Goal: Transaction & Acquisition: Purchase product/service

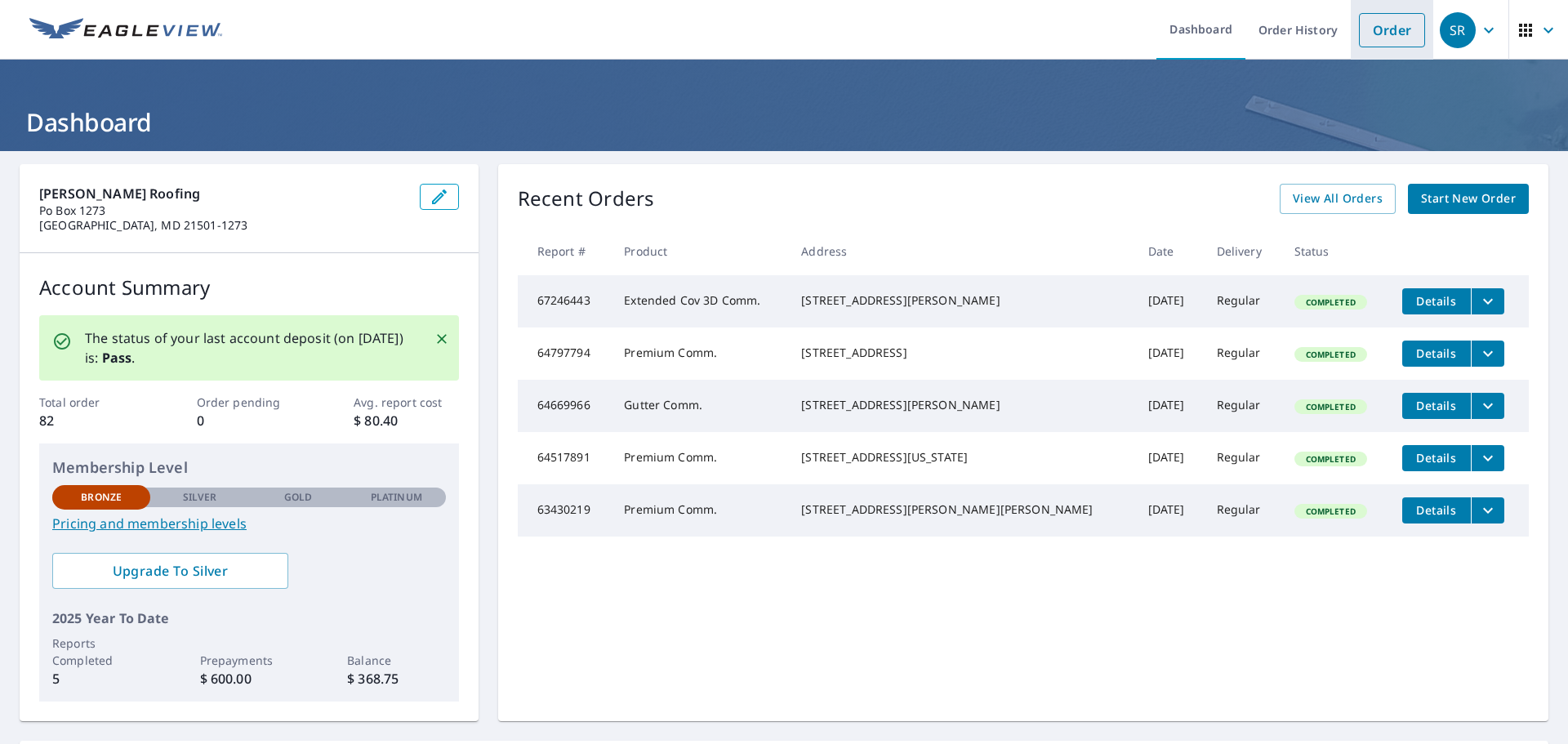
click at [1383, 27] on link "Order" at bounding box center [1393, 30] width 66 height 34
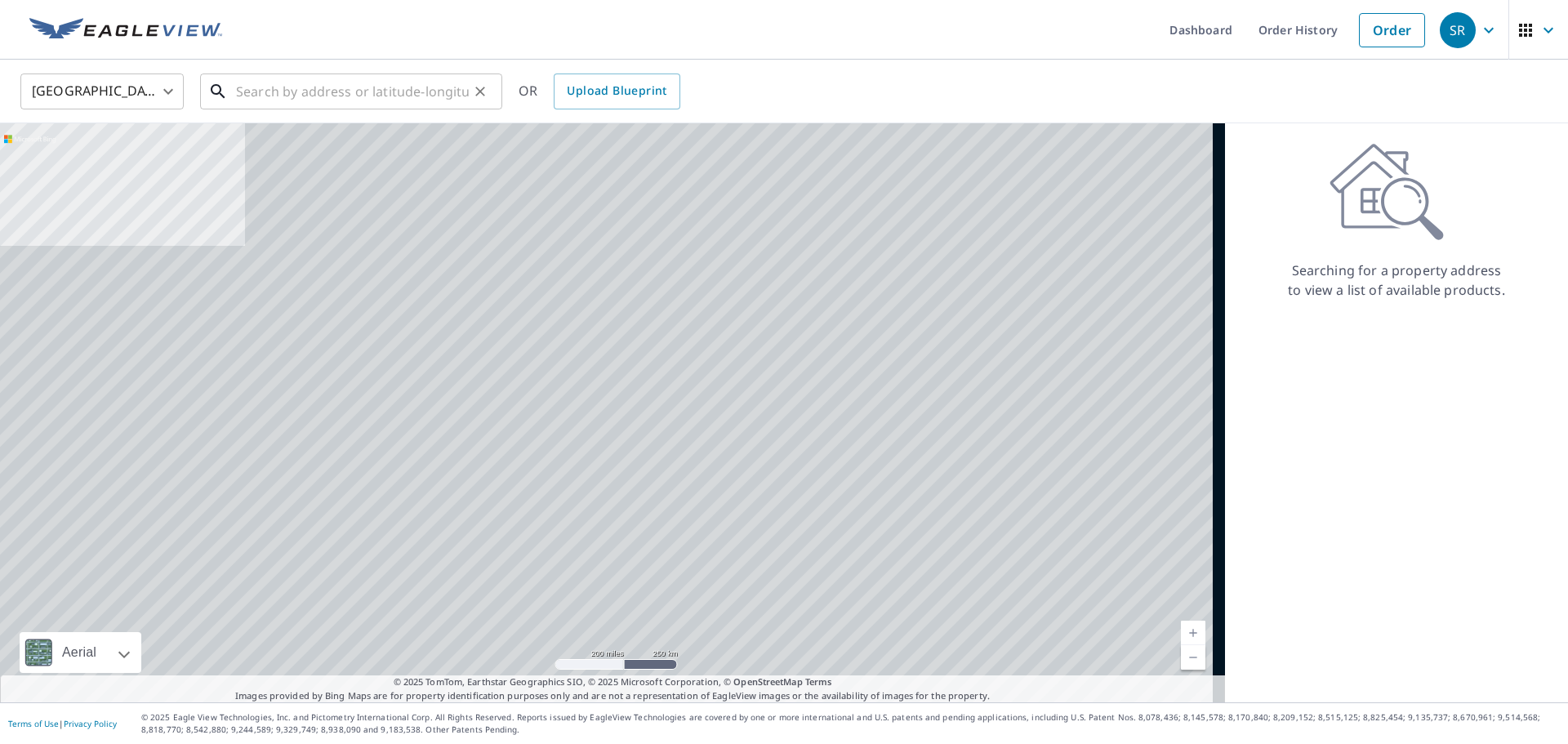
click at [302, 92] on input "text" at bounding box center [352, 91] width 233 height 46
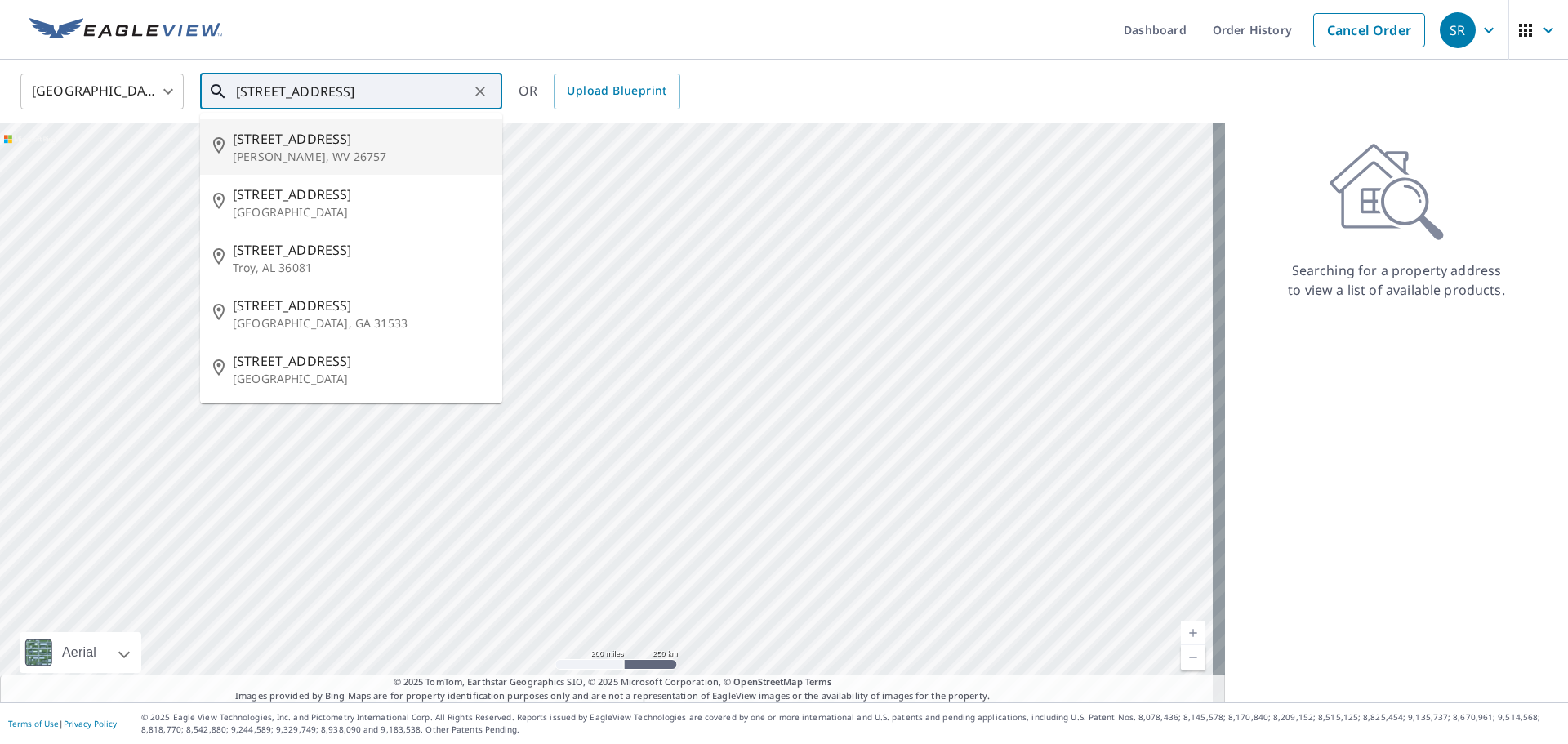
click at [304, 149] on p "[PERSON_NAME], WV 26757" at bounding box center [360, 157] width 257 height 17
type input "[STREET_ADDRESS][PERSON_NAME]"
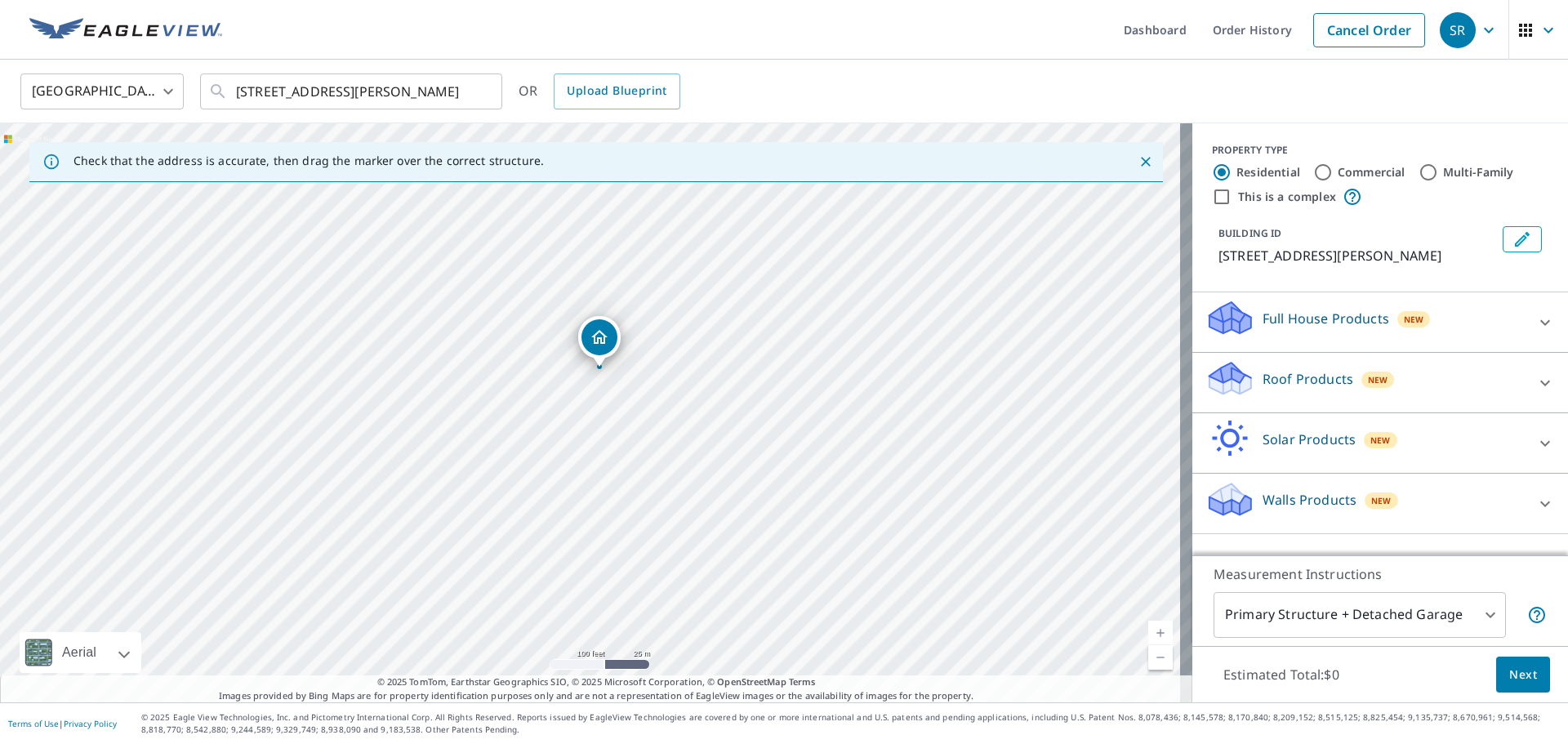
drag, startPoint x: 555, startPoint y: 467, endPoint x: 662, endPoint y: 494, distance: 110.4
click at [662, 494] on div "[STREET_ADDRESS][PERSON_NAME]" at bounding box center [596, 413] width 1193 height 579
drag, startPoint x: 571, startPoint y: 311, endPoint x: 577, endPoint y: 335, distance: 24.7
drag, startPoint x: 632, startPoint y: 461, endPoint x: 652, endPoint y: 179, distance: 282.7
click at [652, 179] on div "Check that the address is accurate, then drag the marker over the correct struc…" at bounding box center [596, 413] width 1193 height 579
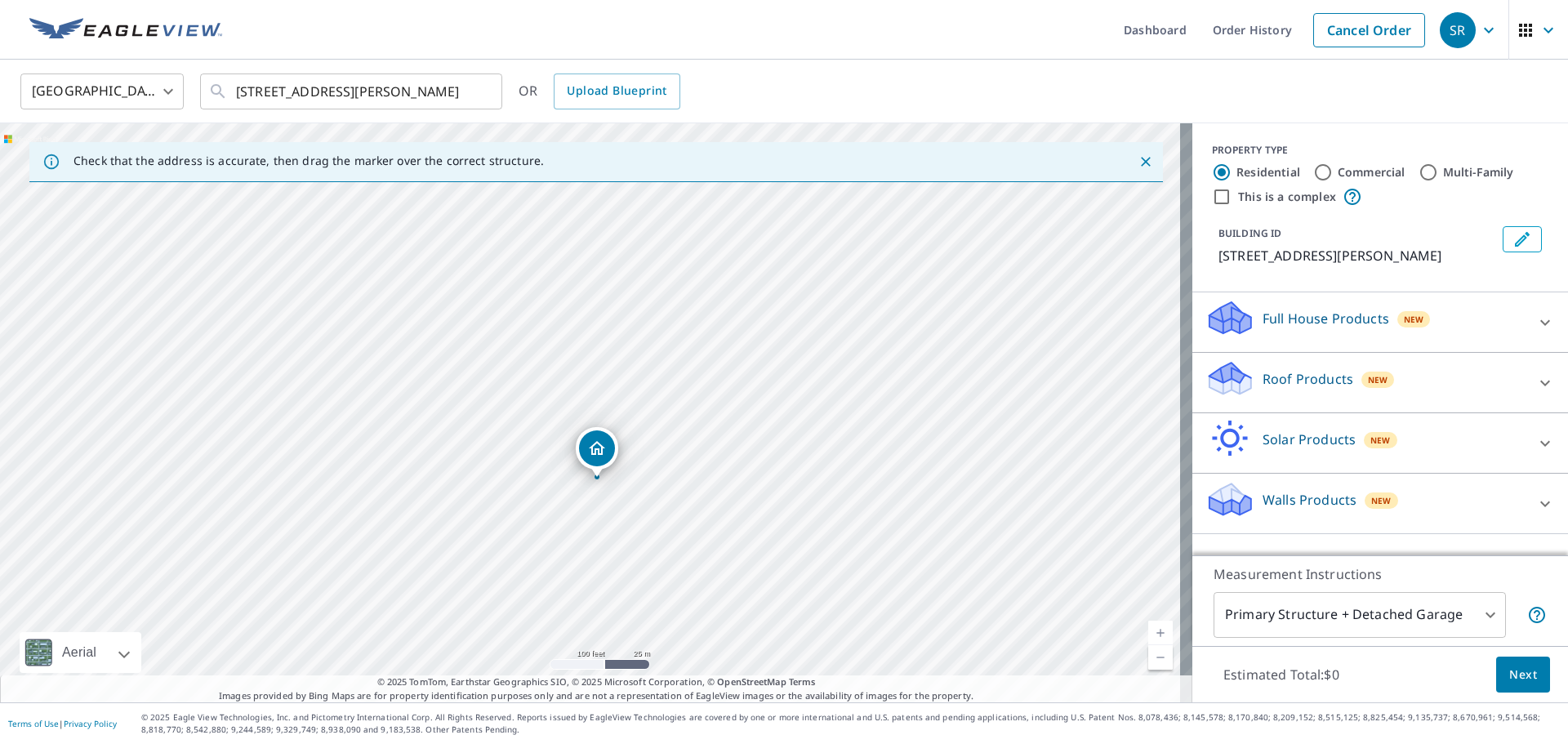
drag, startPoint x: 646, startPoint y: 348, endPoint x: 662, endPoint y: 282, distance: 67.9
click at [648, 346] on div "[STREET_ADDRESS][PERSON_NAME]" at bounding box center [596, 413] width 1193 height 579
drag, startPoint x: 621, startPoint y: 546, endPoint x: 640, endPoint y: 482, distance: 66.8
click at [640, 482] on div "[STREET_ADDRESS][PERSON_NAME]" at bounding box center [596, 413] width 1193 height 579
click at [1316, 172] on input "Commercial" at bounding box center [1324, 173] width 20 height 20
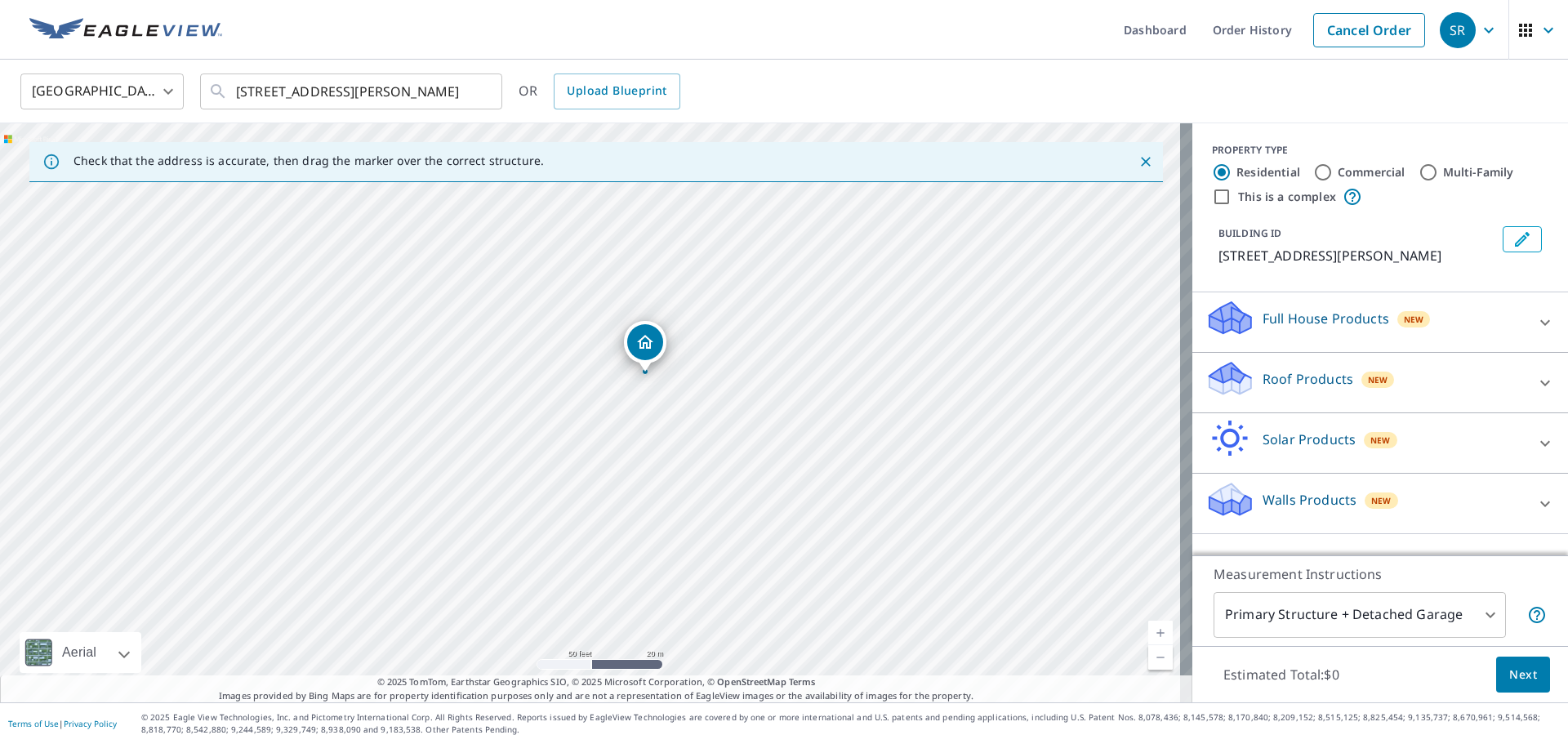
radio input "true"
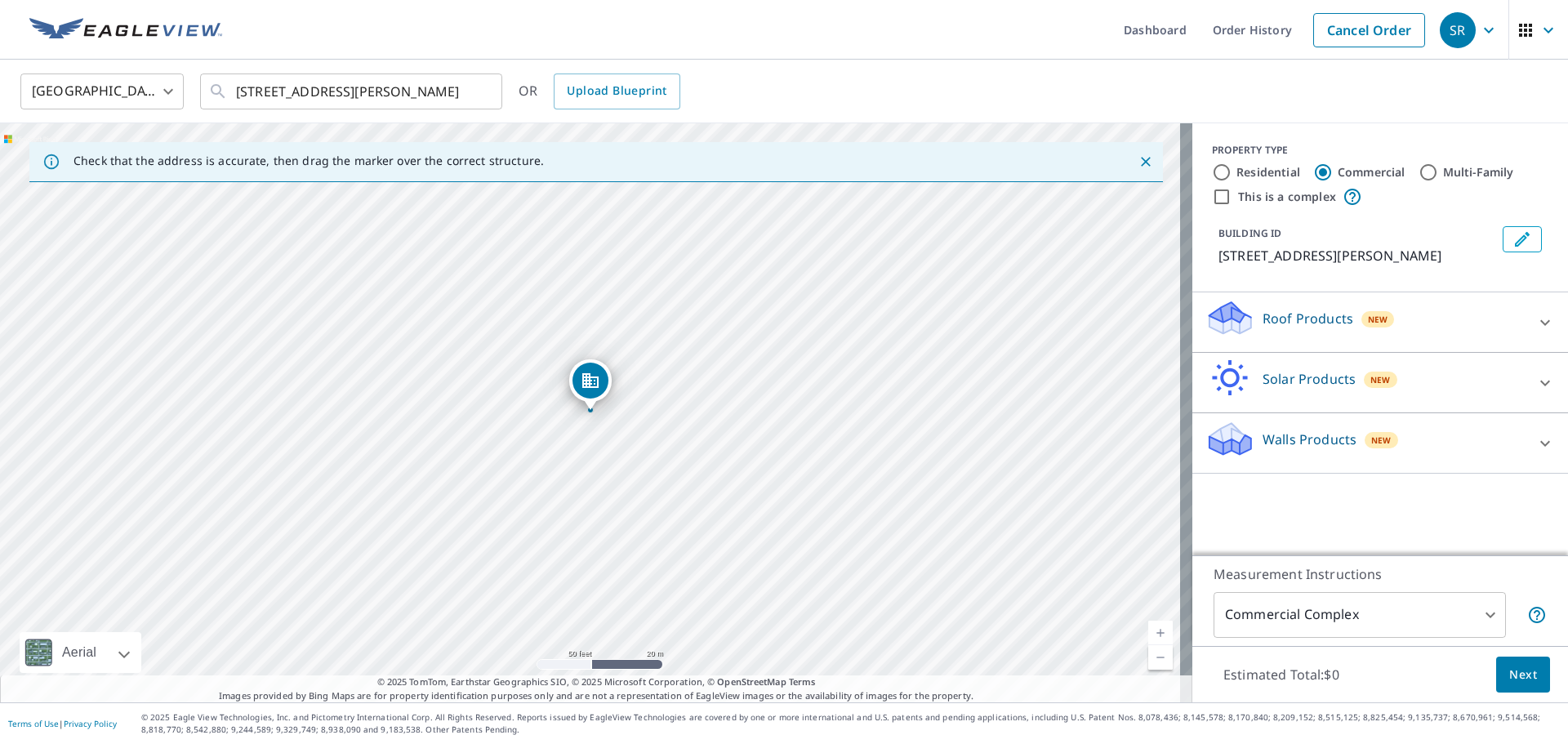
click at [1412, 618] on body "SR SR Dashboard Order History Cancel Order SR [GEOGRAPHIC_DATA] [GEOGRAPHIC_DAT…" at bounding box center [784, 372] width 1568 height 744
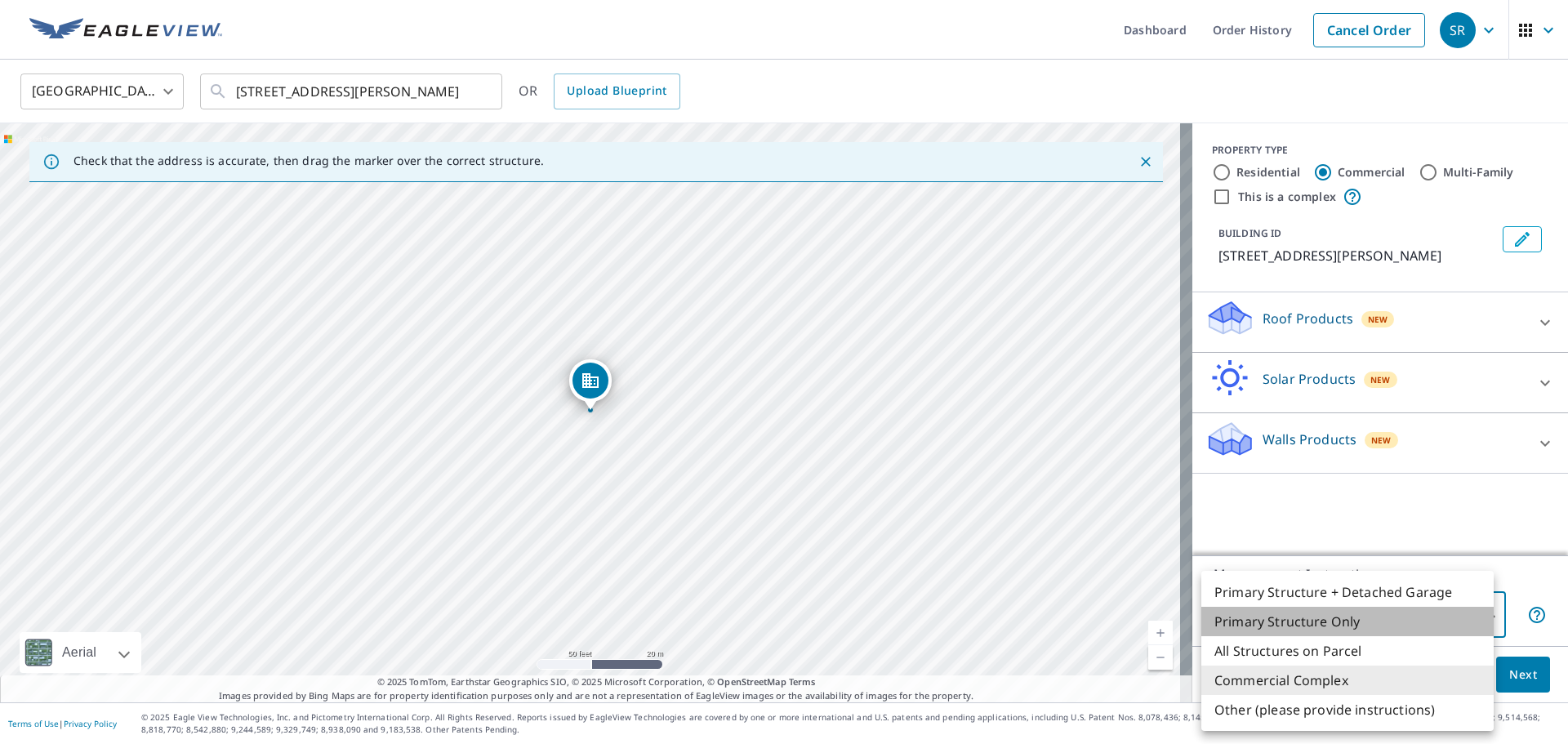
click at [1312, 620] on li "Primary Structure Only" at bounding box center [1348, 621] width 292 height 29
type input "2"
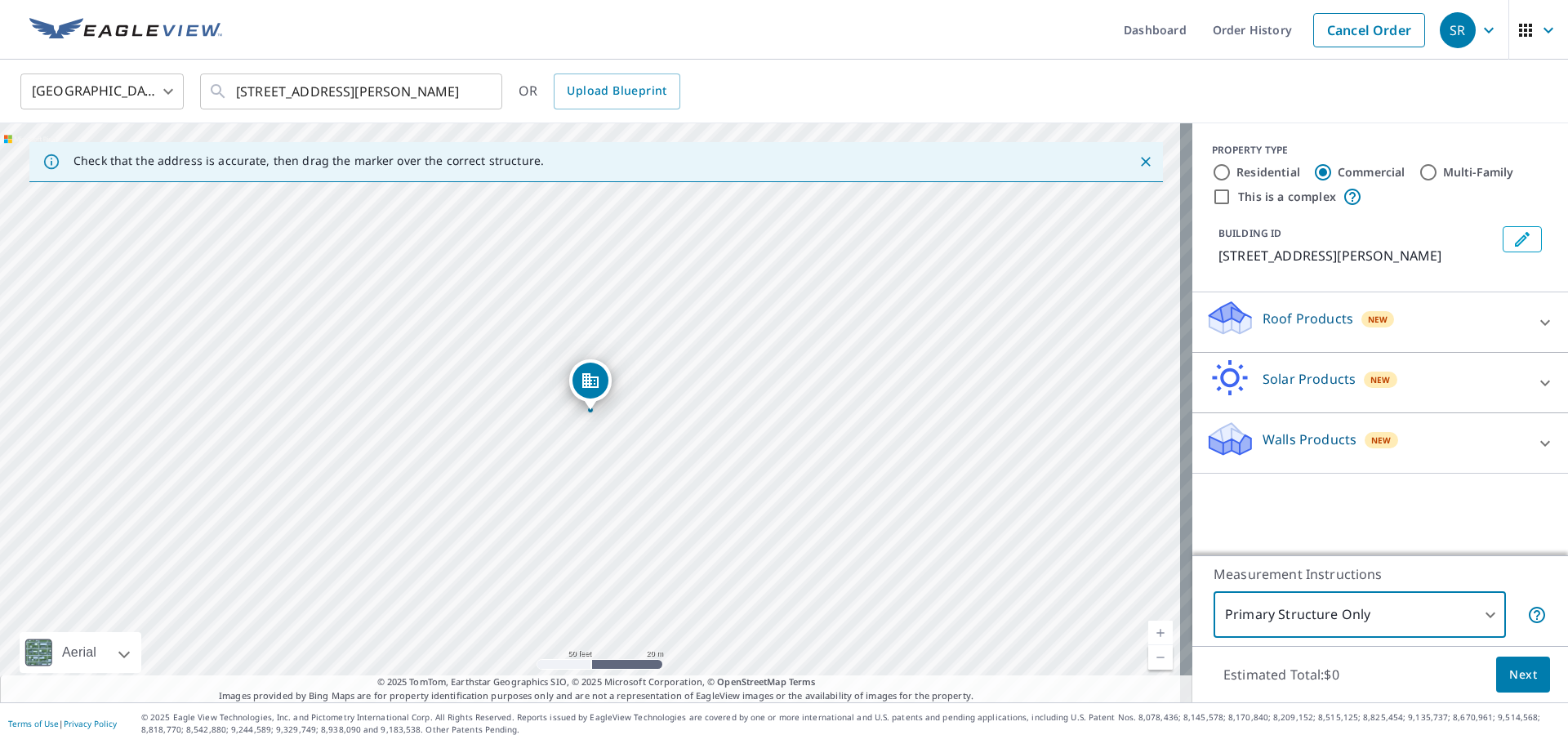
click at [1498, 333] on div "Roof Products New" at bounding box center [1366, 322] width 321 height 46
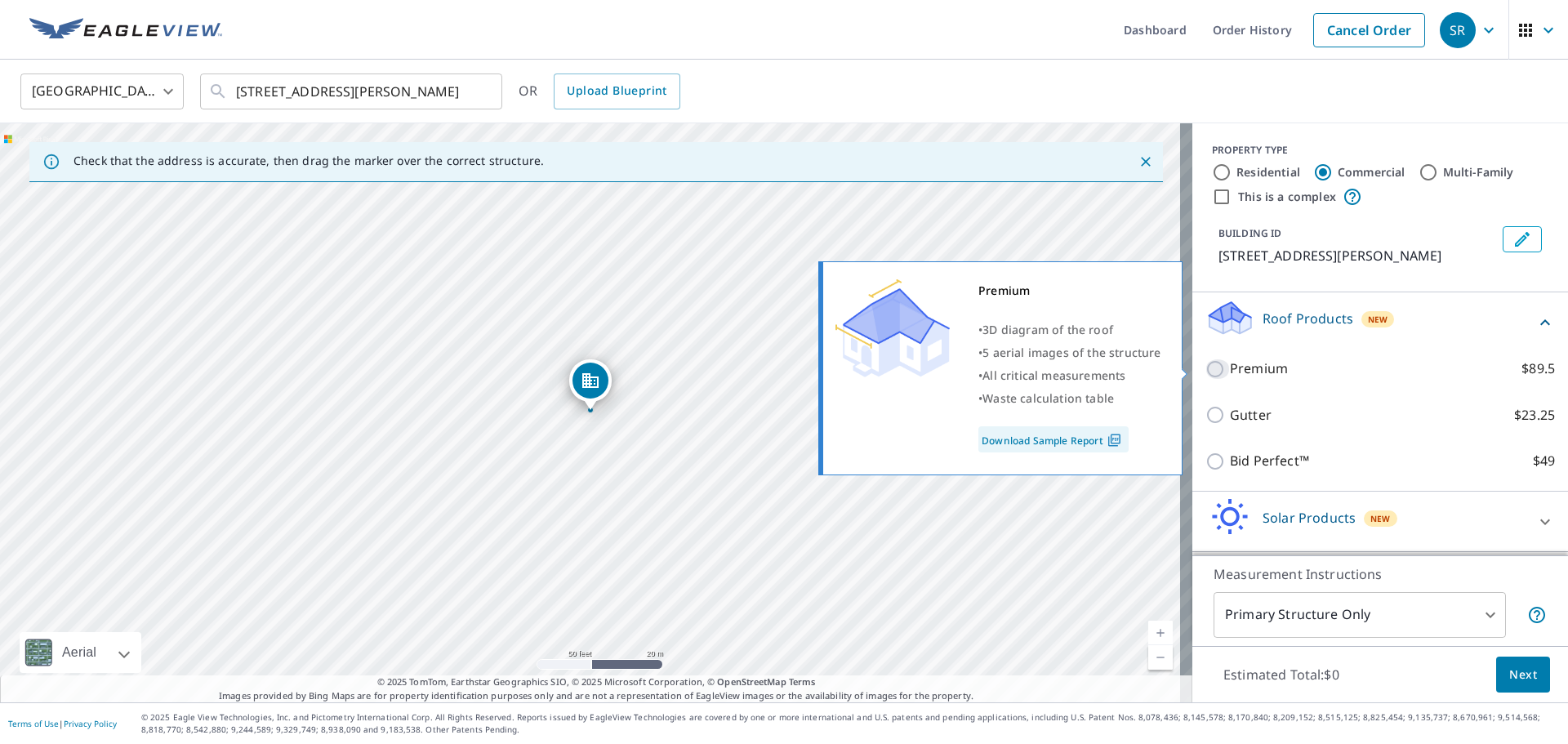
click at [1206, 369] on input "Premium $89.5" at bounding box center [1218, 370] width 25 height 20
checkbox input "true"
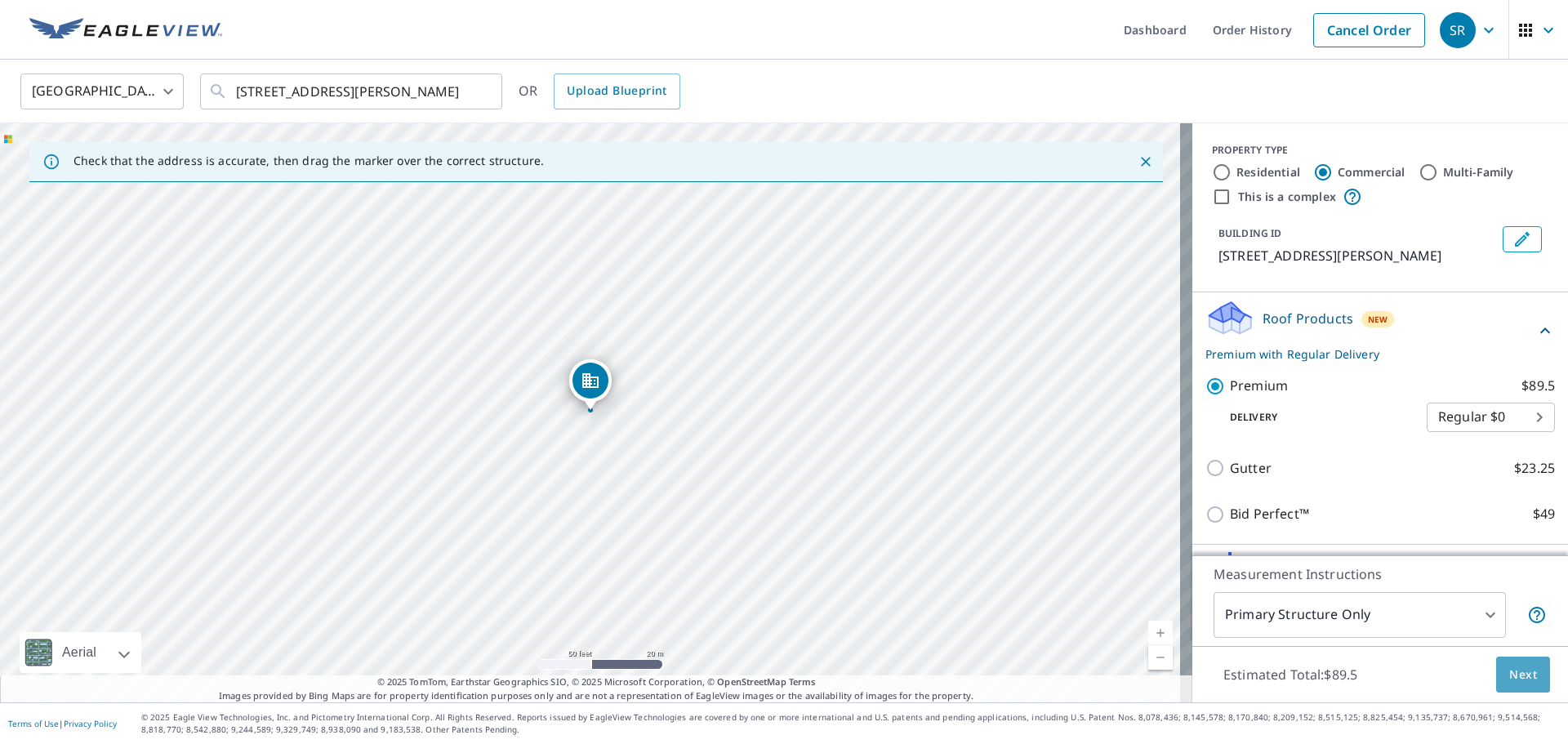
click at [1518, 668] on span "Next" at bounding box center [1523, 675] width 27 height 21
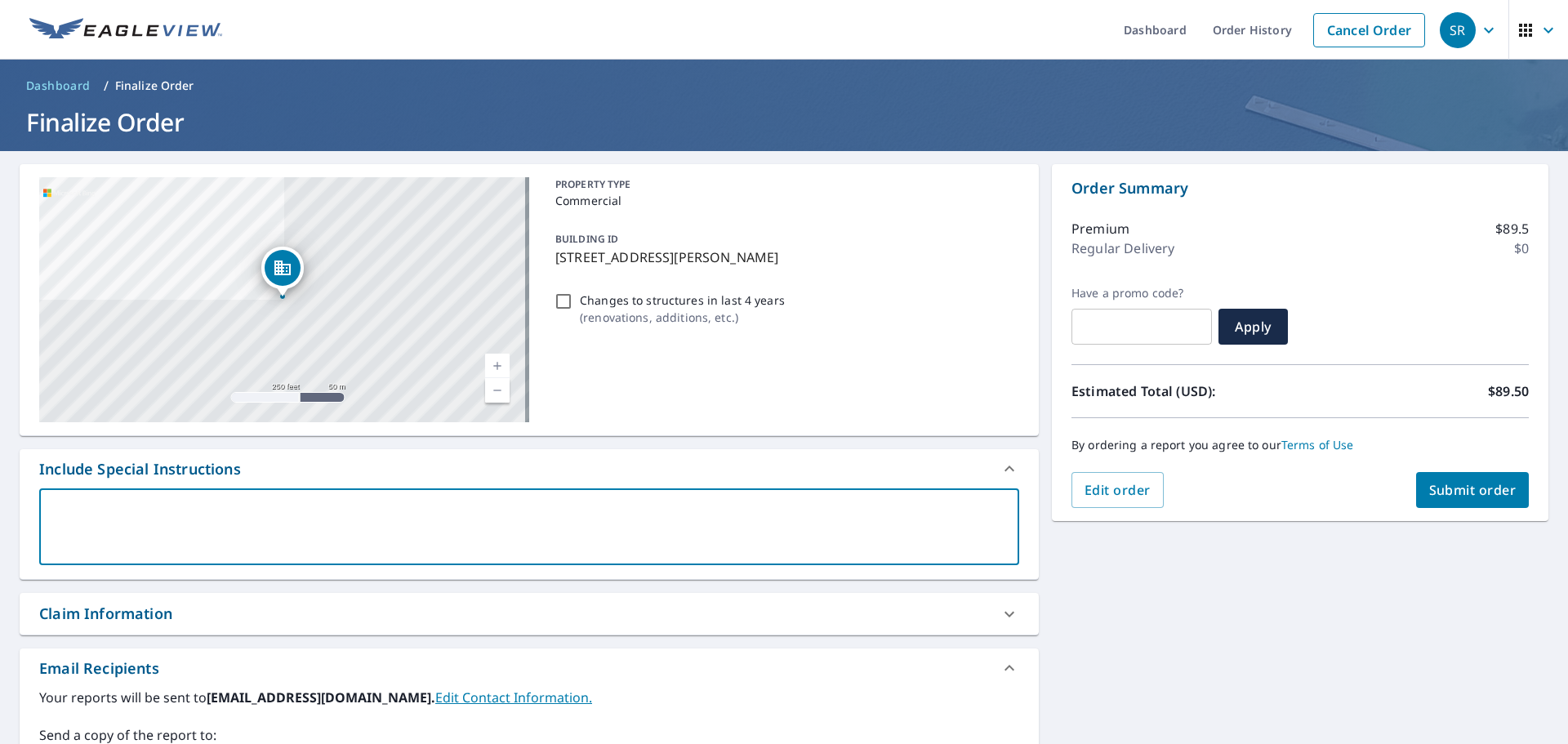
click at [168, 507] on textarea at bounding box center [529, 527] width 958 height 46
type textarea "J"
type textarea "x"
type textarea "Ju"
type textarea "x"
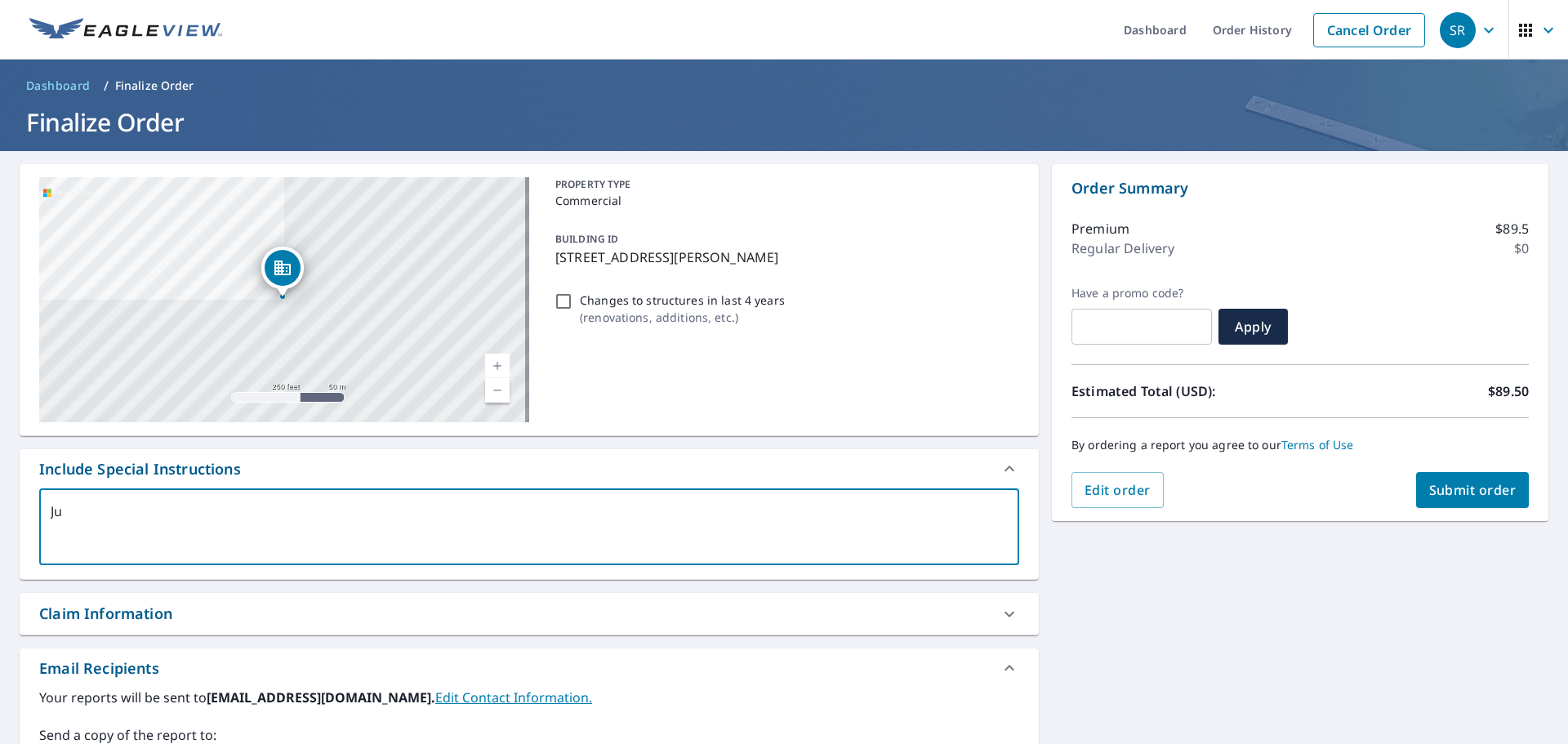
type textarea "[DEMOGRAPHIC_DATA]"
type textarea "x"
type textarea "Just"
type textarea "x"
type textarea "Just"
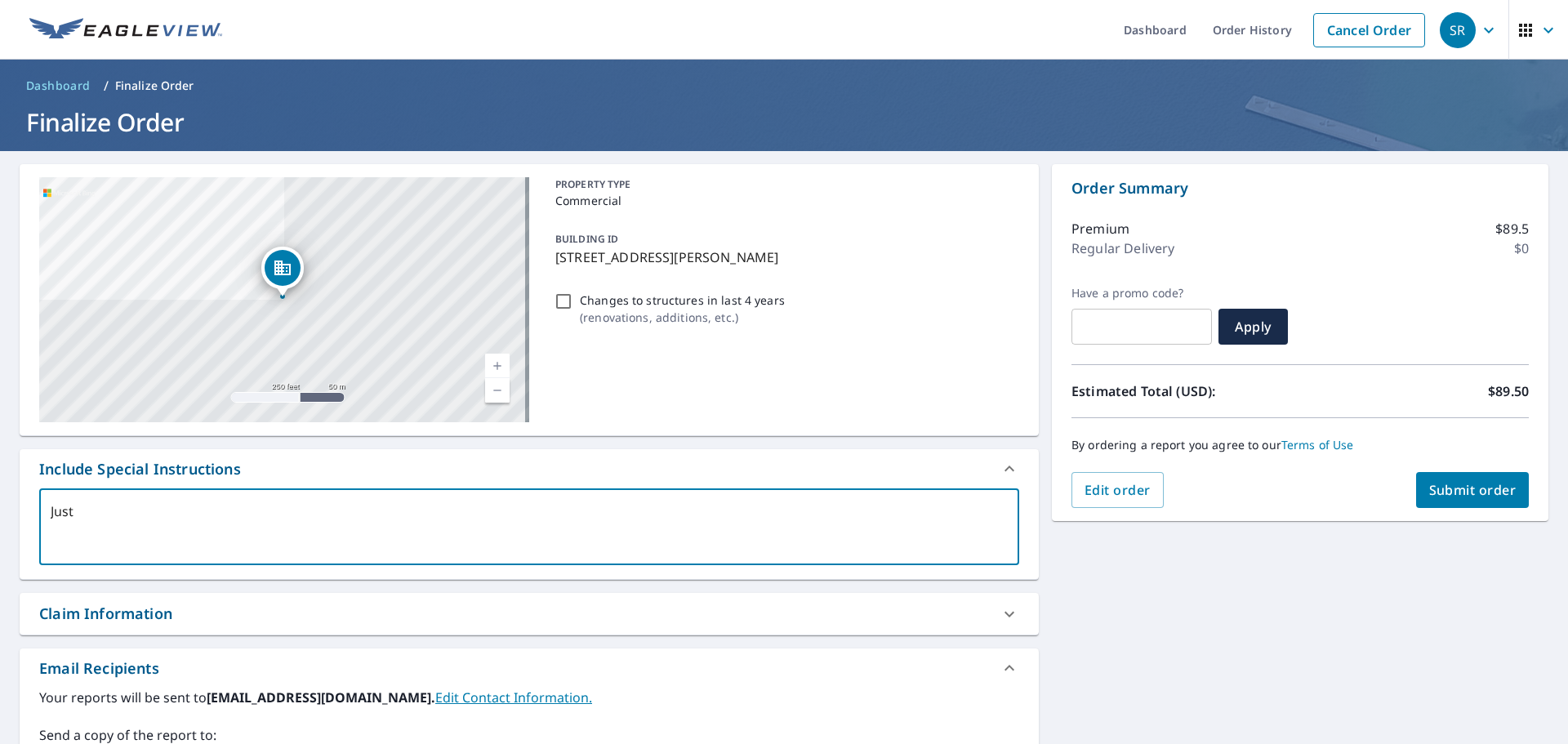
type textarea "x"
type textarea "Just t"
type textarea "x"
type textarea "Just th"
type textarea "x"
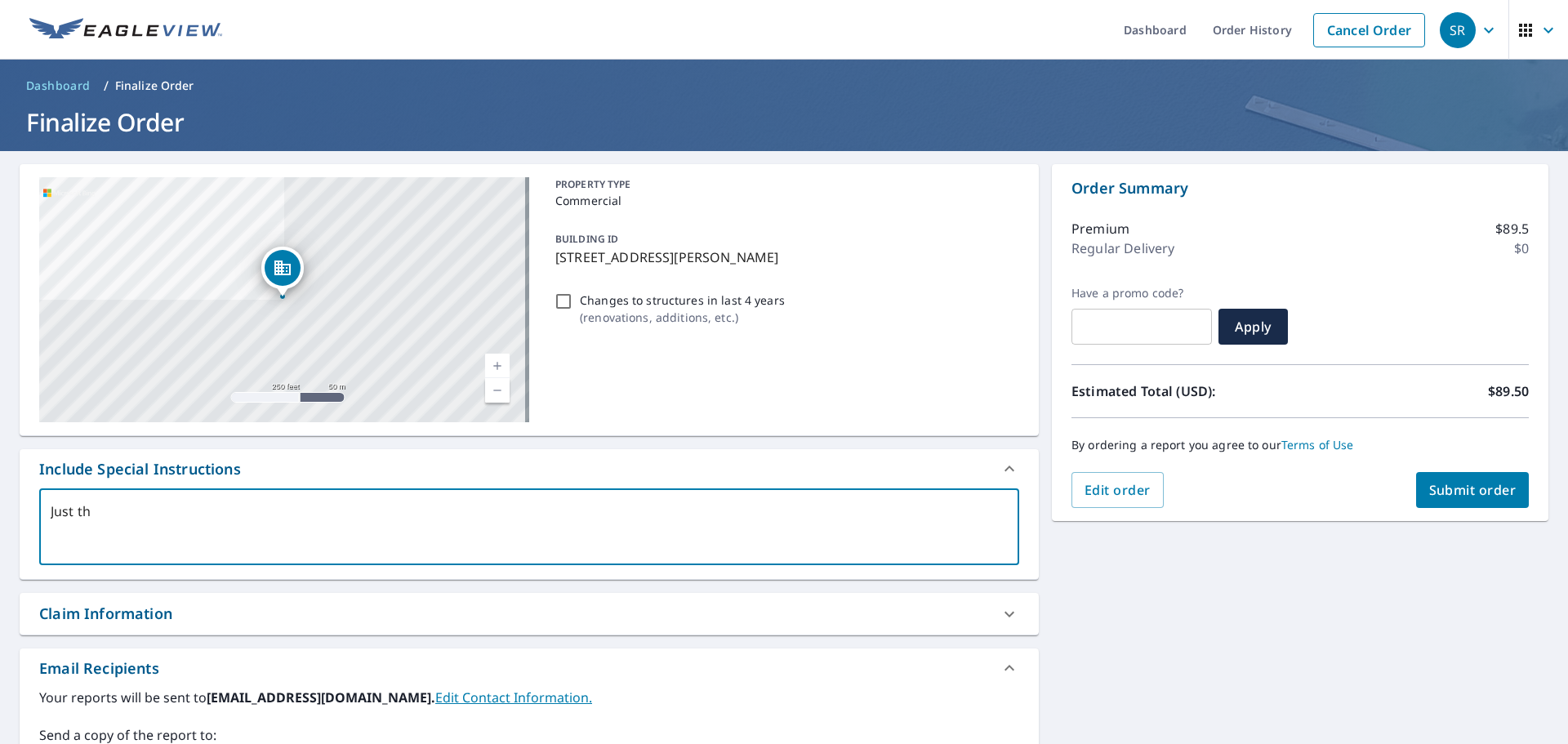
type textarea "Just thr"
type textarea "x"
type textarea "Just thr"
type textarea "x"
type textarea "Just thr"
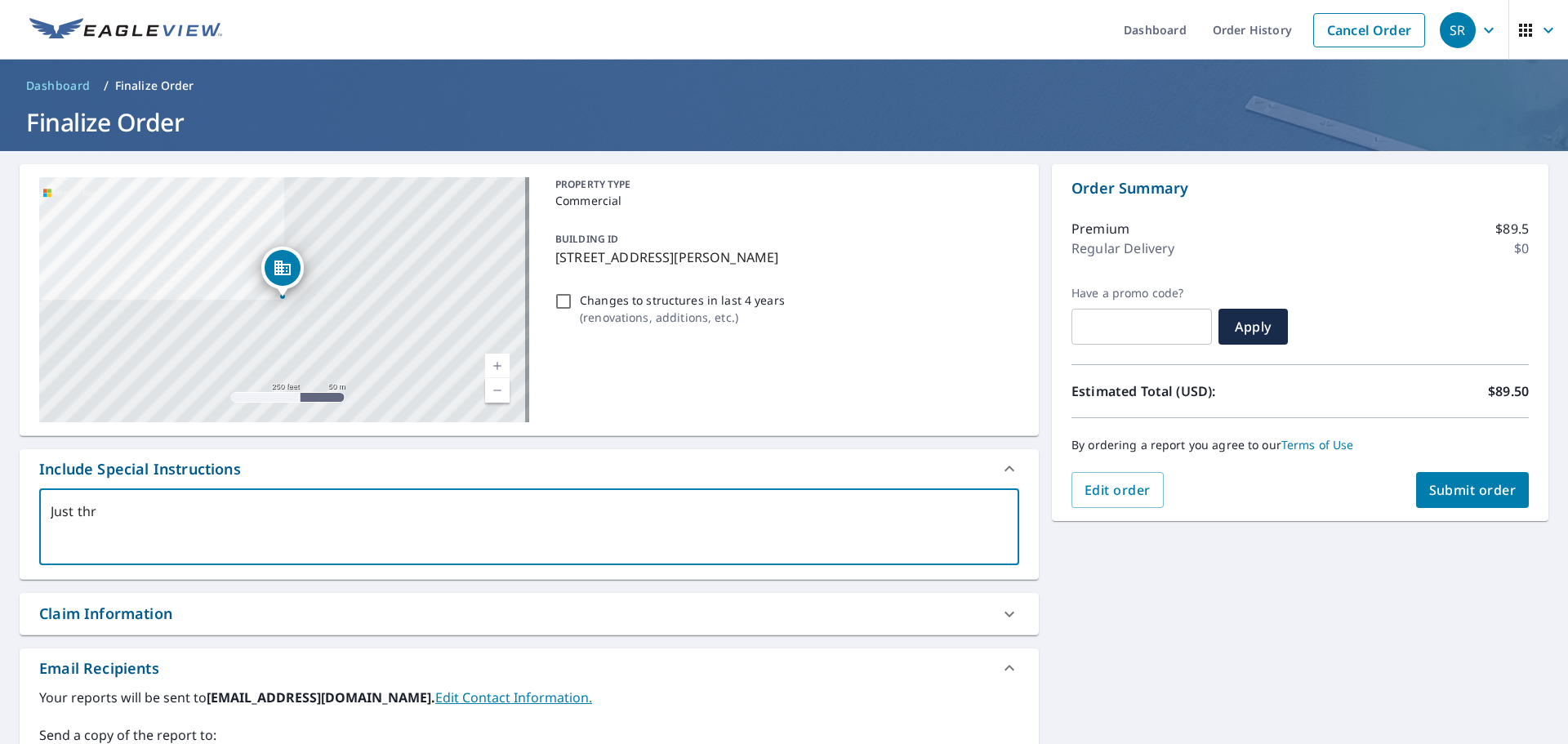
type textarea "x"
type textarea "Just th"
type textarea "x"
type textarea "Just the"
type textarea "x"
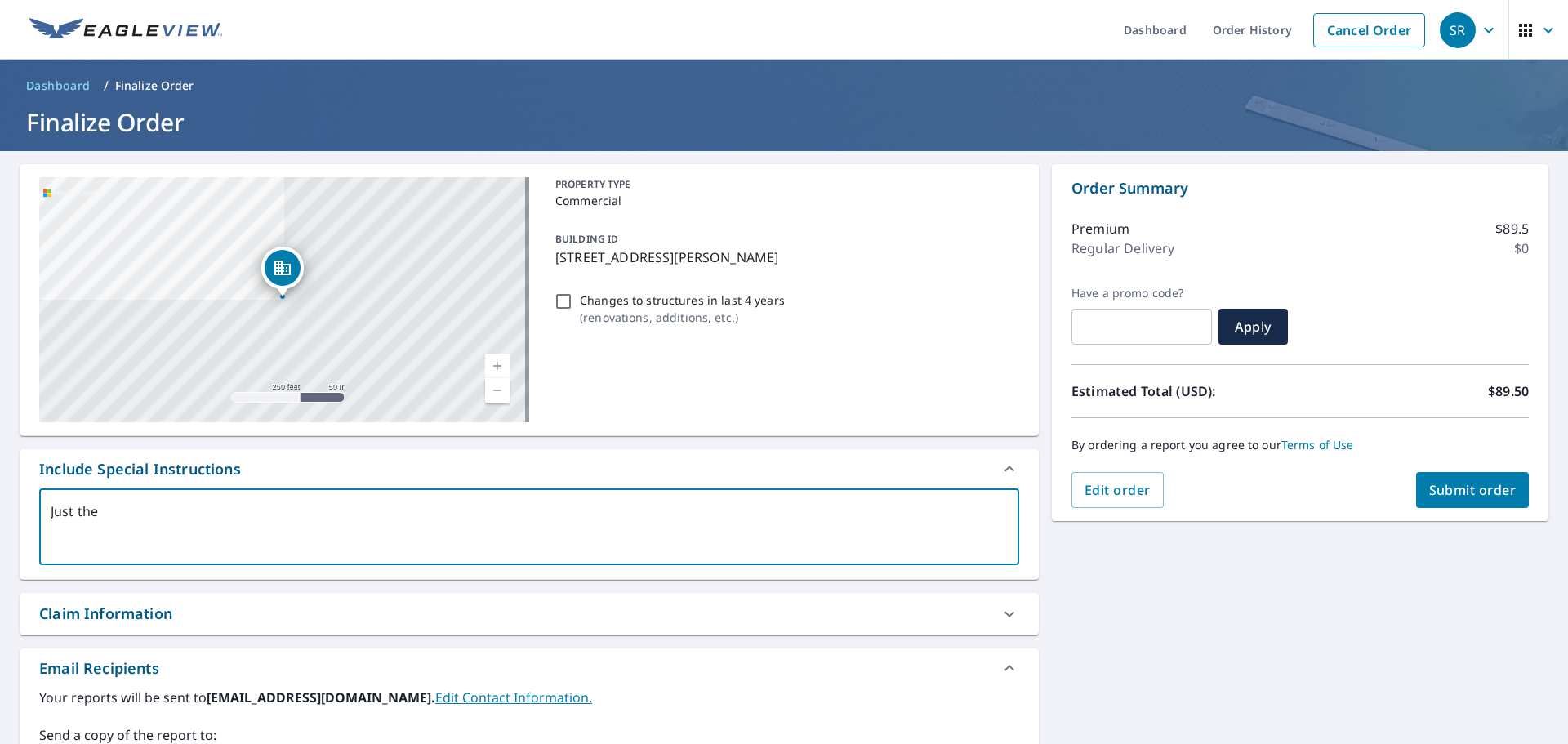
type textarea "Just the"
type textarea "x"
type textarea "Just the M"
type textarea "x"
type textarea "Just the Ma"
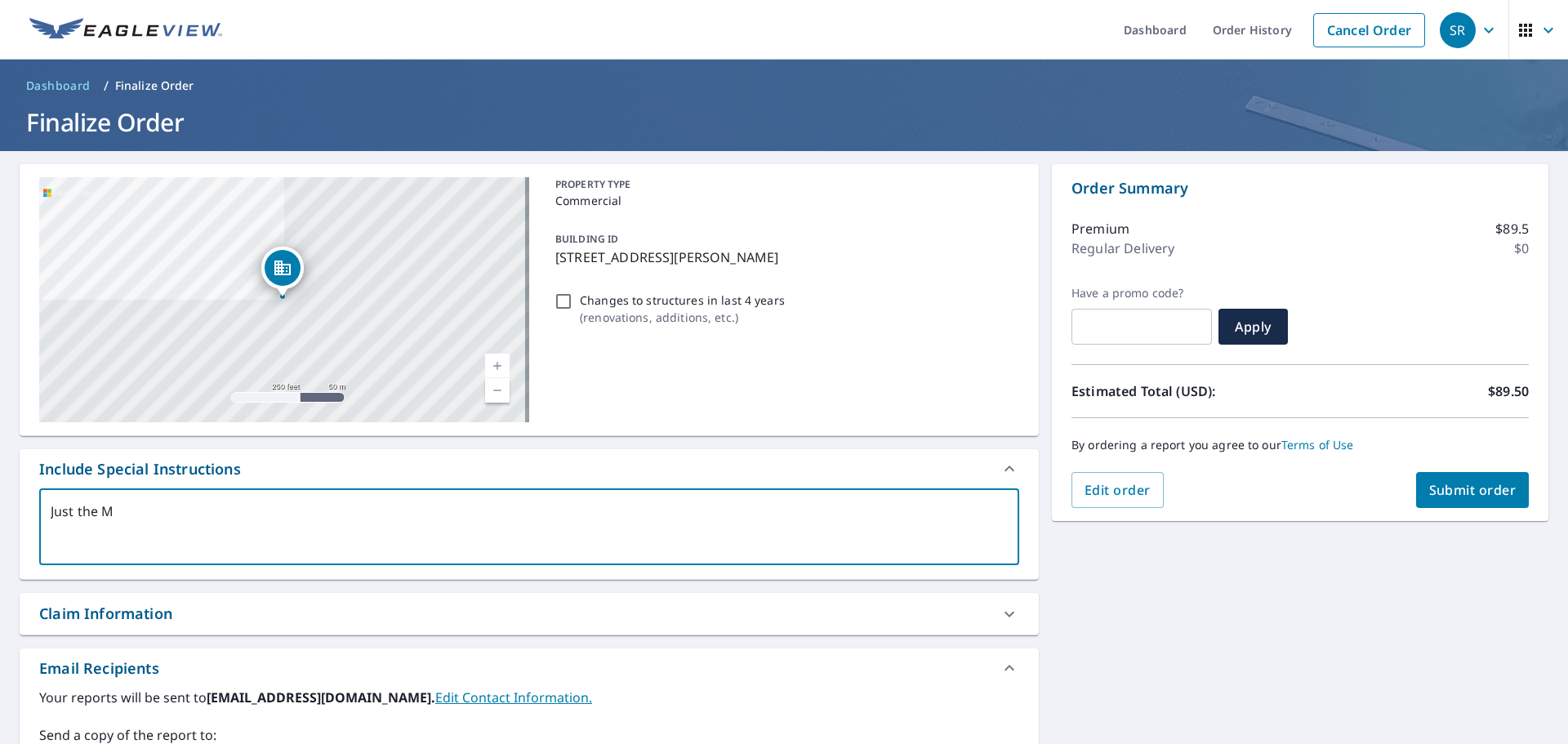
type textarea "x"
type textarea "Just the Mai"
type textarea "x"
type textarea "Just the Main"
type textarea "x"
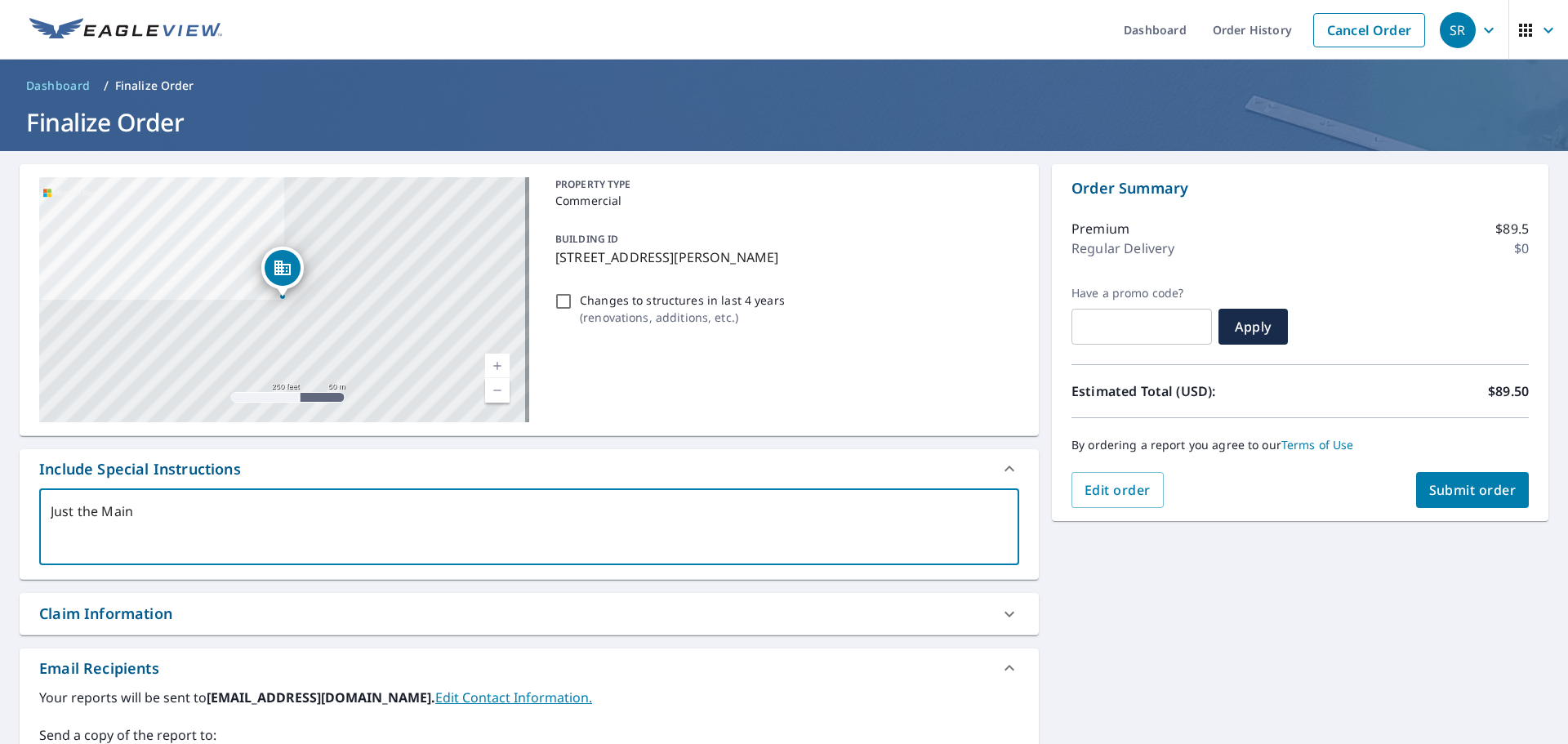
type textarea "Just the Main"
type textarea "x"
type textarea "Just the Main b"
type textarea "x"
type textarea "Just the Main bu"
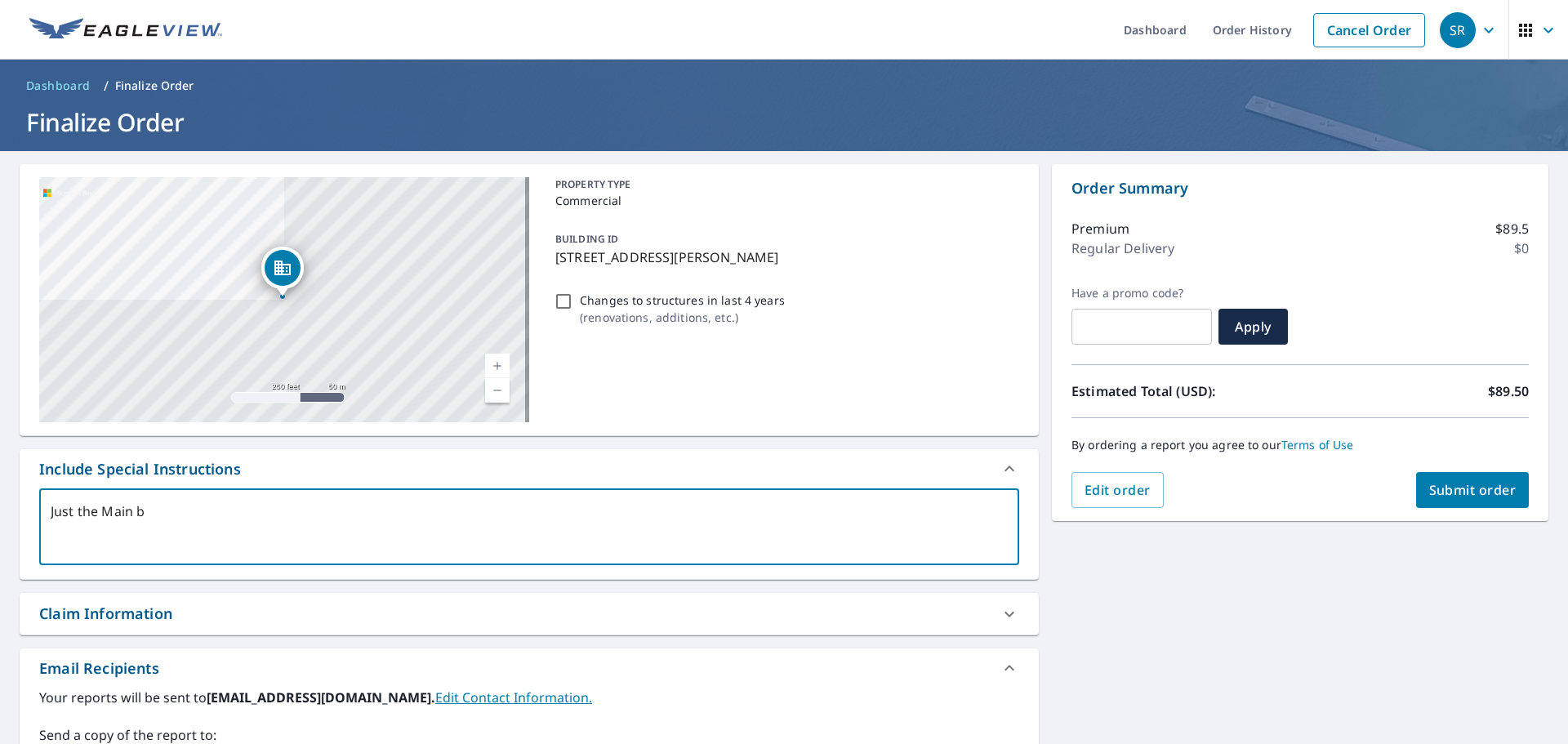
type textarea "x"
type textarea "Just the Main [PERSON_NAME]"
type textarea "x"
type textarea "Just the Main buil"
type textarea "x"
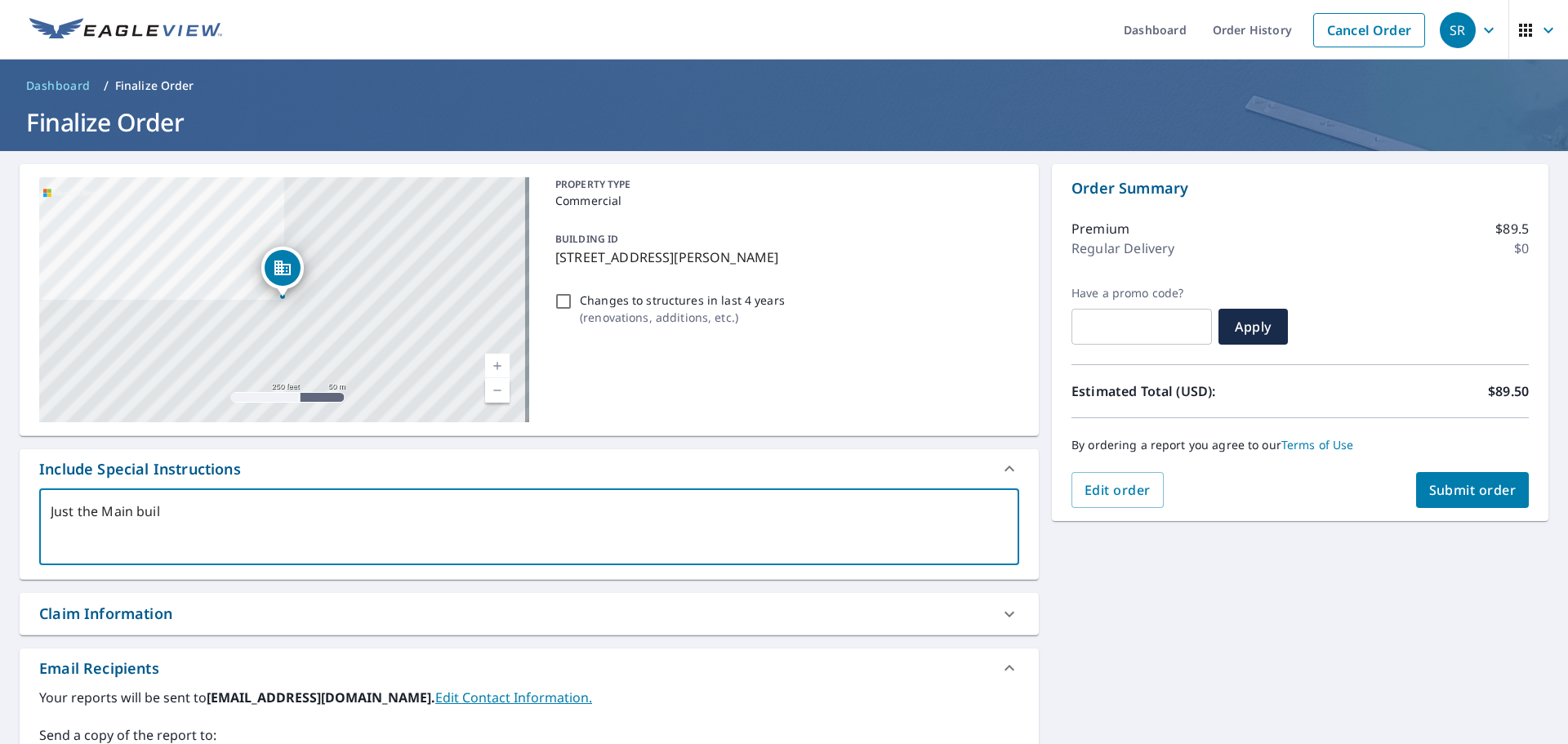
type textarea "Just the Main build"
type textarea "x"
type textarea "Just the Main buildi"
type textarea "x"
type textarea "Just the Main buildin"
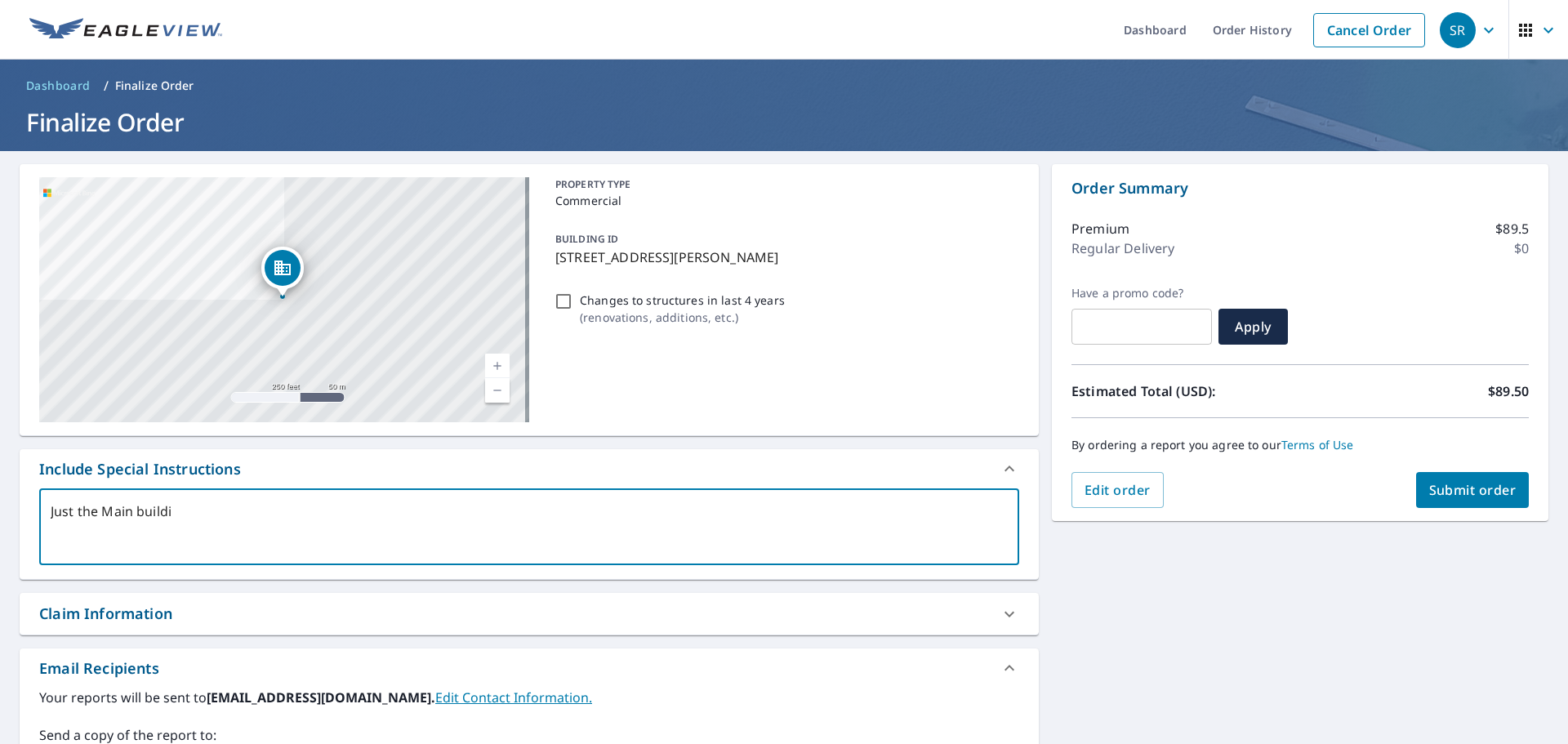
type textarea "x"
type textarea "Just the Main building"
type textarea "x"
type textarea "Just the Main building"
type textarea "x"
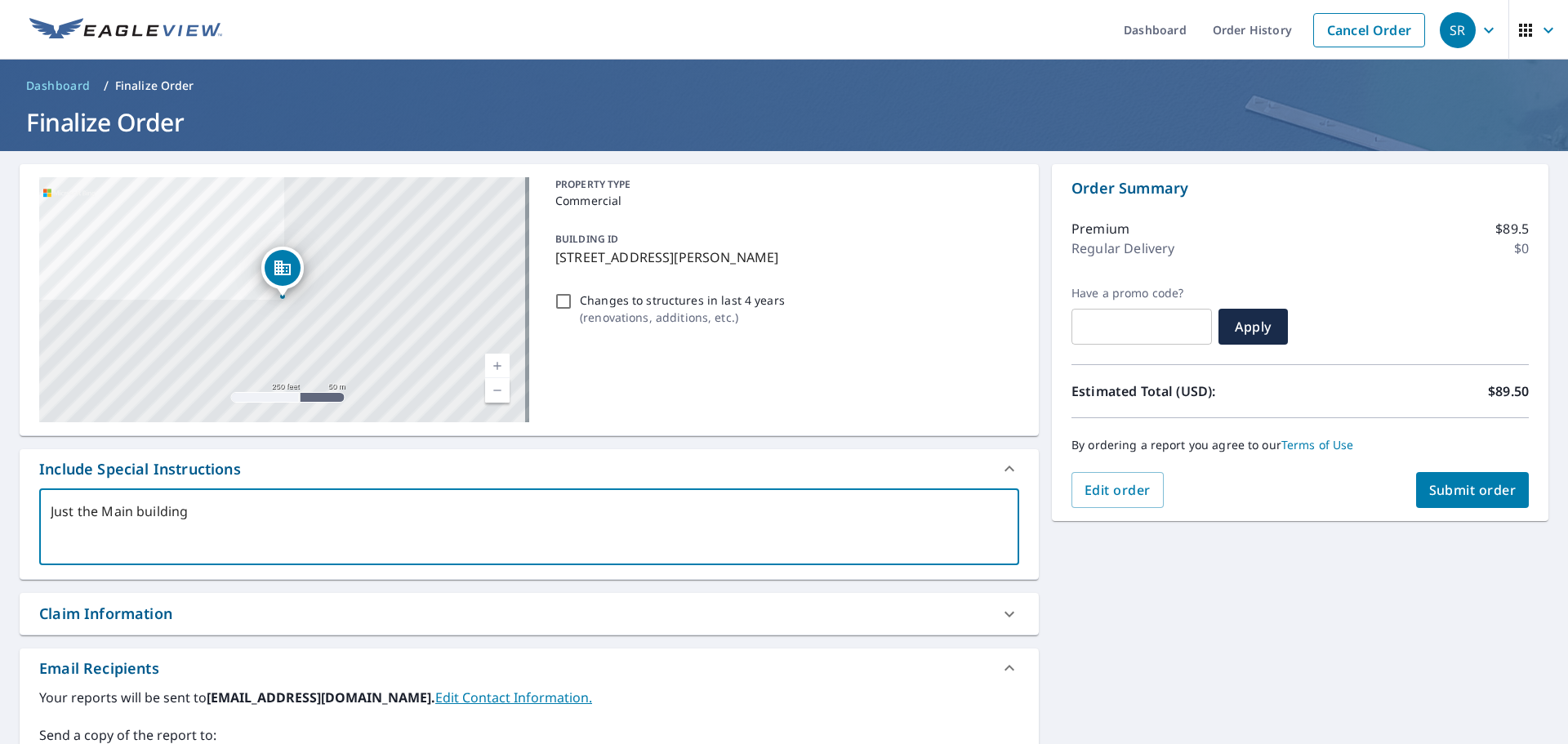
type textarea "Just the Main building w"
type textarea "x"
type textarea "Just the Main building wh"
type textarea "x"
type textarea "Just the Main building whe"
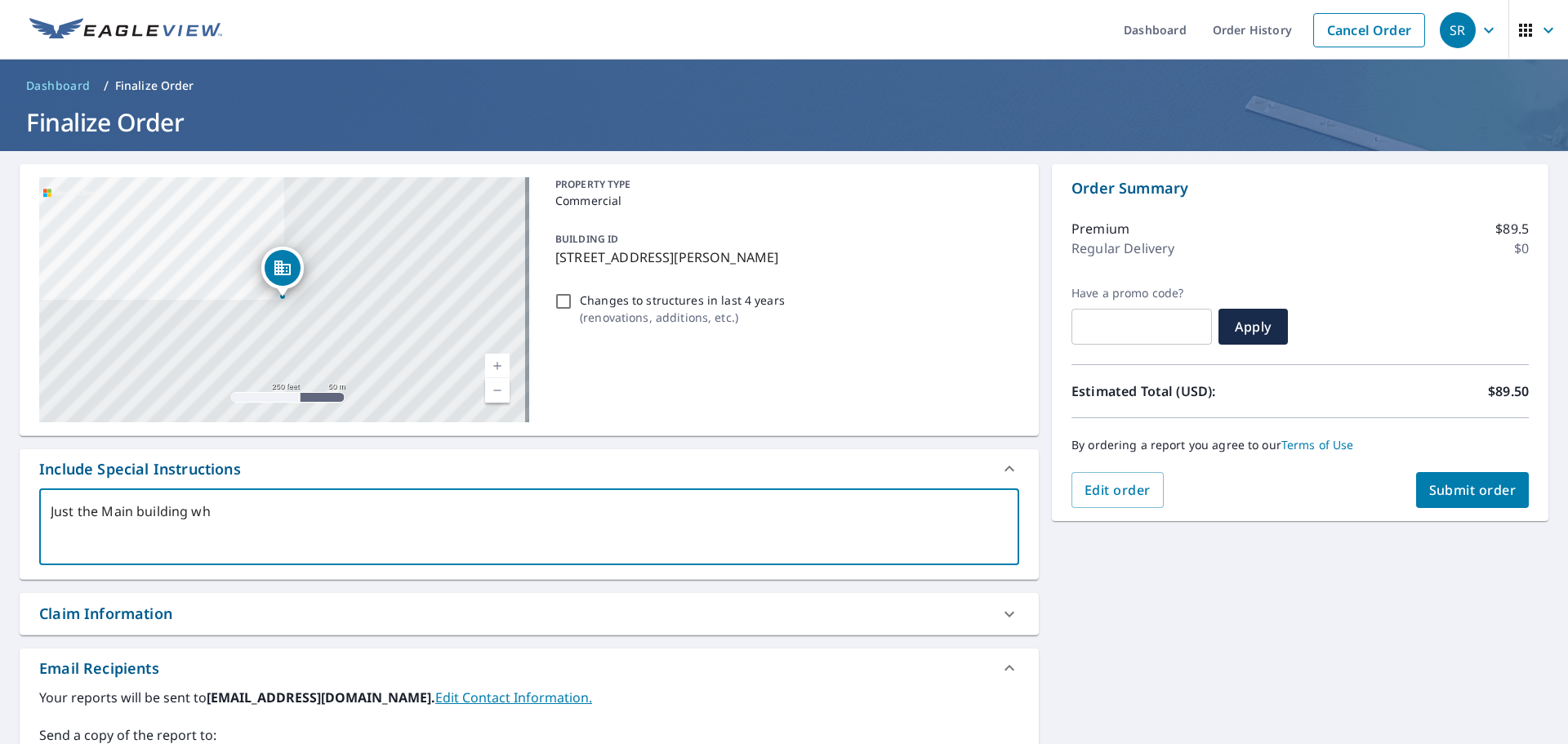
type textarea "x"
type textarea "Just the Main building wher"
type textarea "x"
type textarea "Just the Main building where"
type textarea "x"
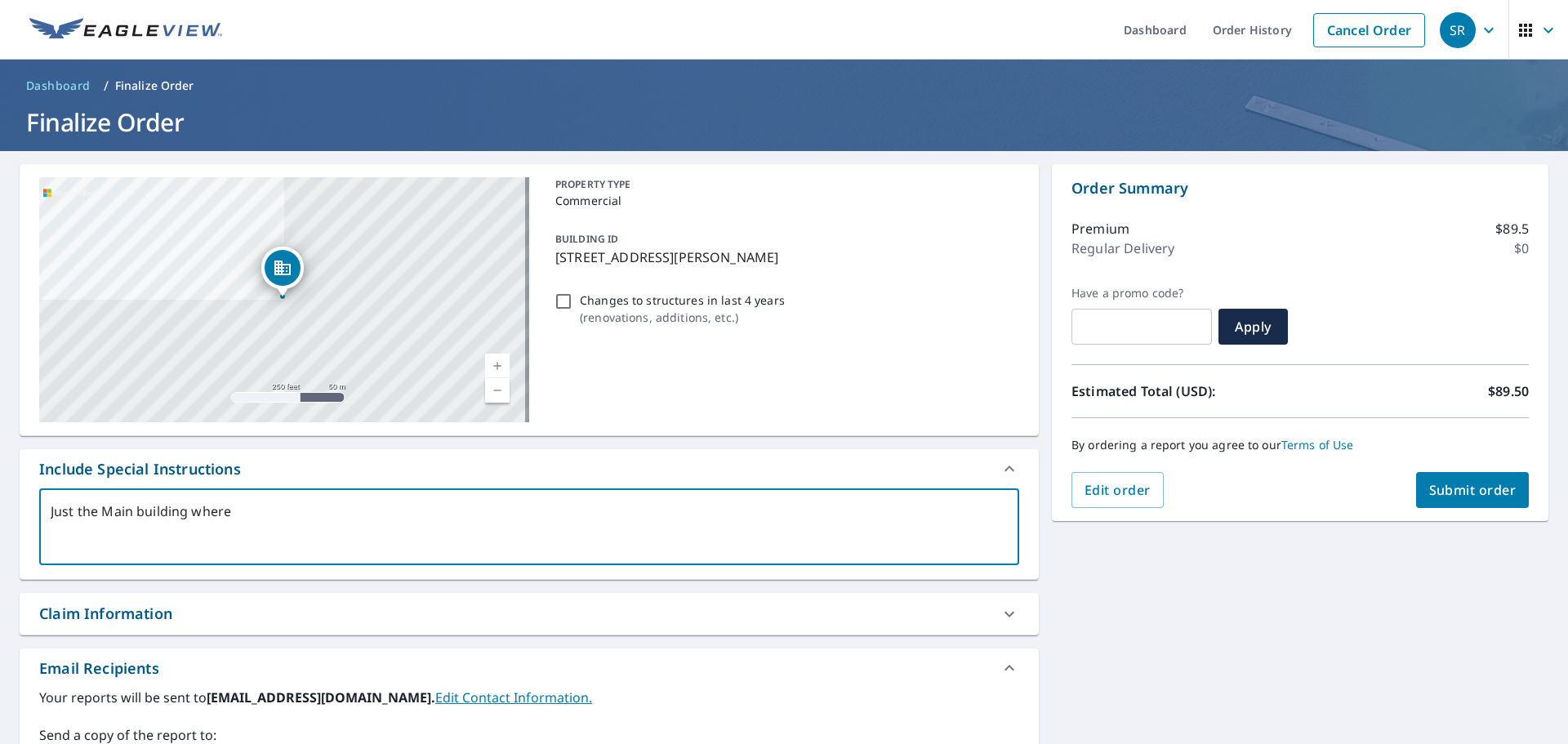
type textarea "Just the Main building where"
type textarea "x"
type textarea "Just the Main building where I"
type textarea "x"
type textarea "Just the Main building where I"
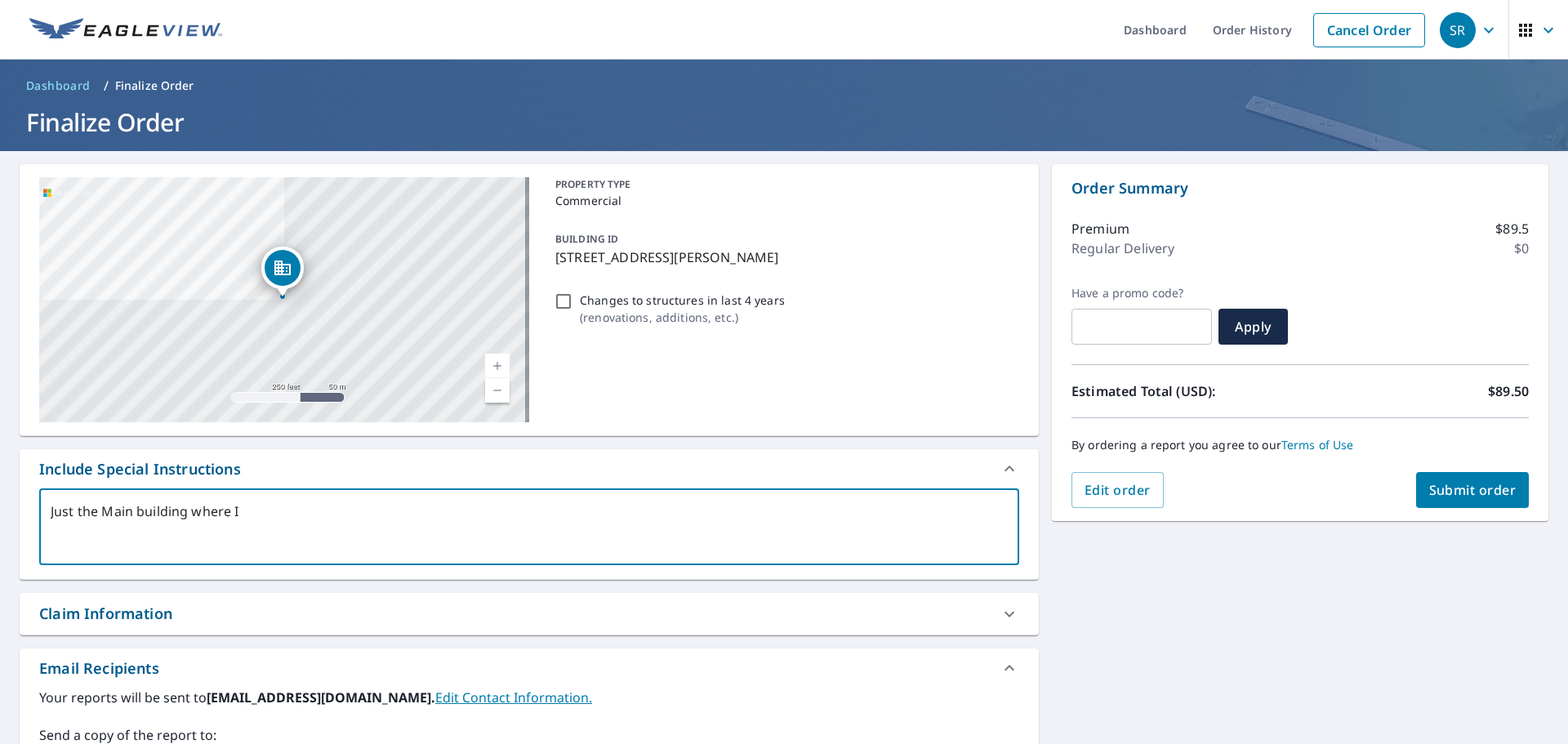
type textarea "x"
type textarea "Just the Main building where I h"
type textarea "x"
type textarea "Just the Main building where I ha"
type textarea "x"
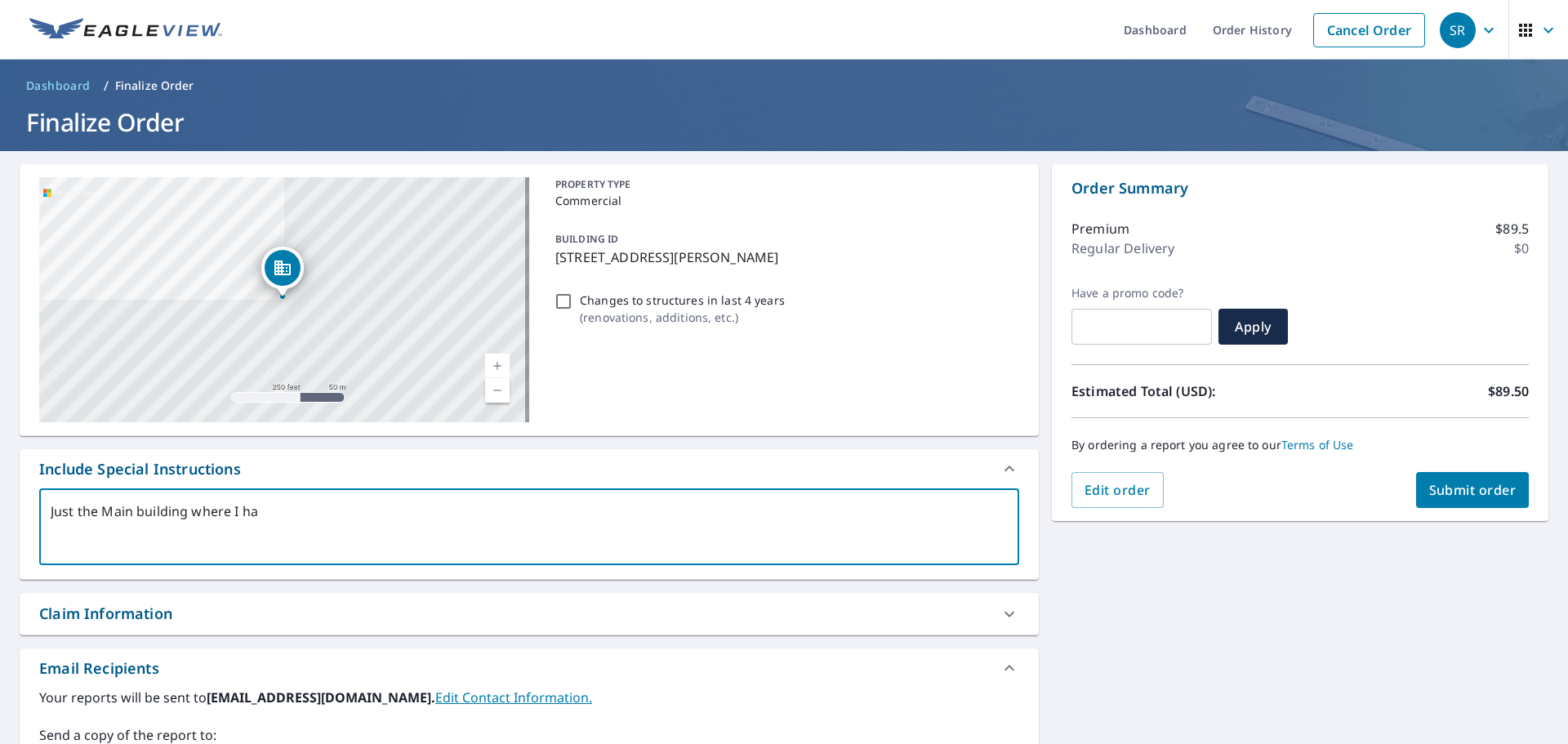
type textarea "Just the Main building where I hav"
type textarea "x"
type textarea "Just the Main building where I have"
type textarea "x"
type textarea "Just the Main building where I have"
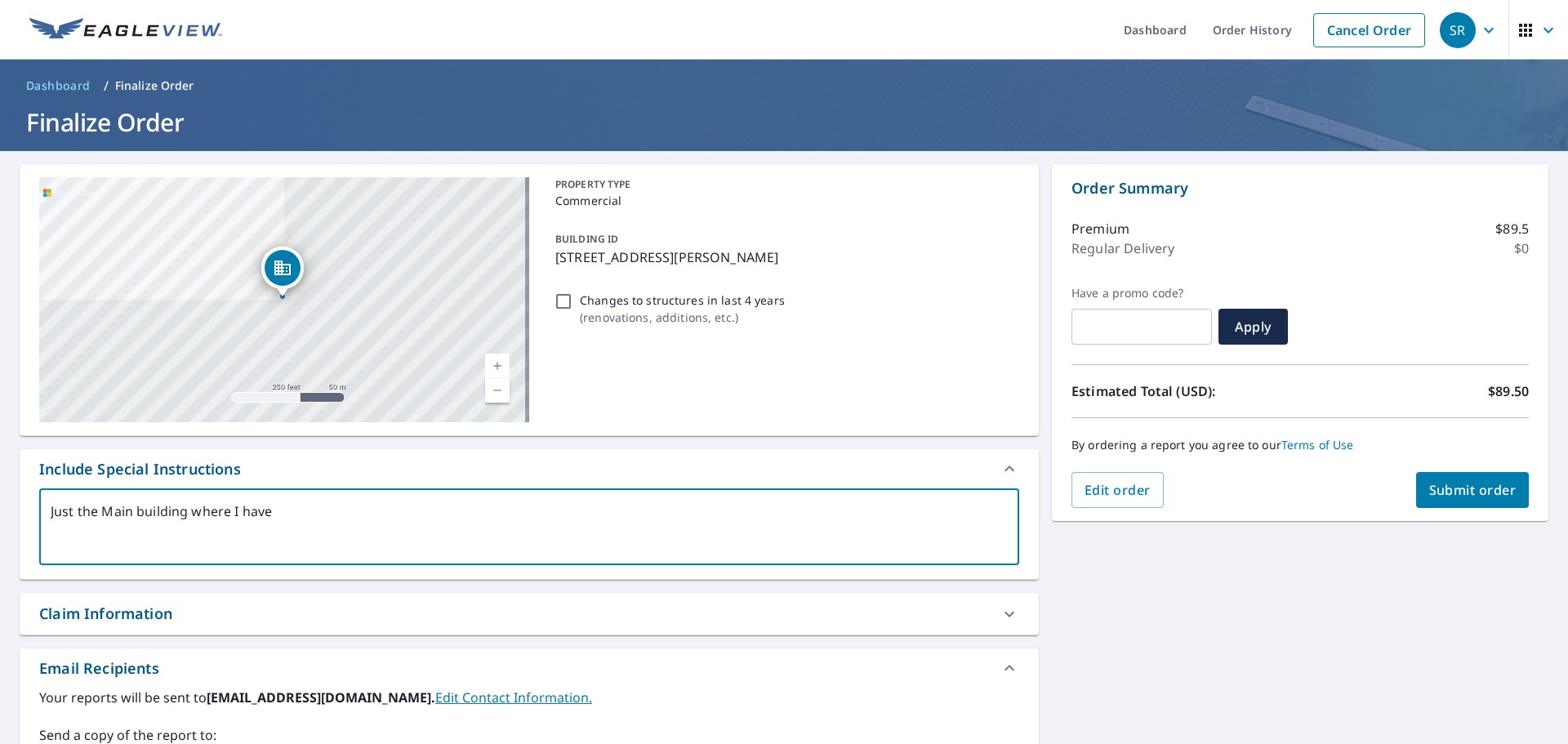
type textarea "x"
type textarea "Just the Main building where I have M"
type textarea "x"
type textarea "Just the Main building where I have Ma"
type textarea "x"
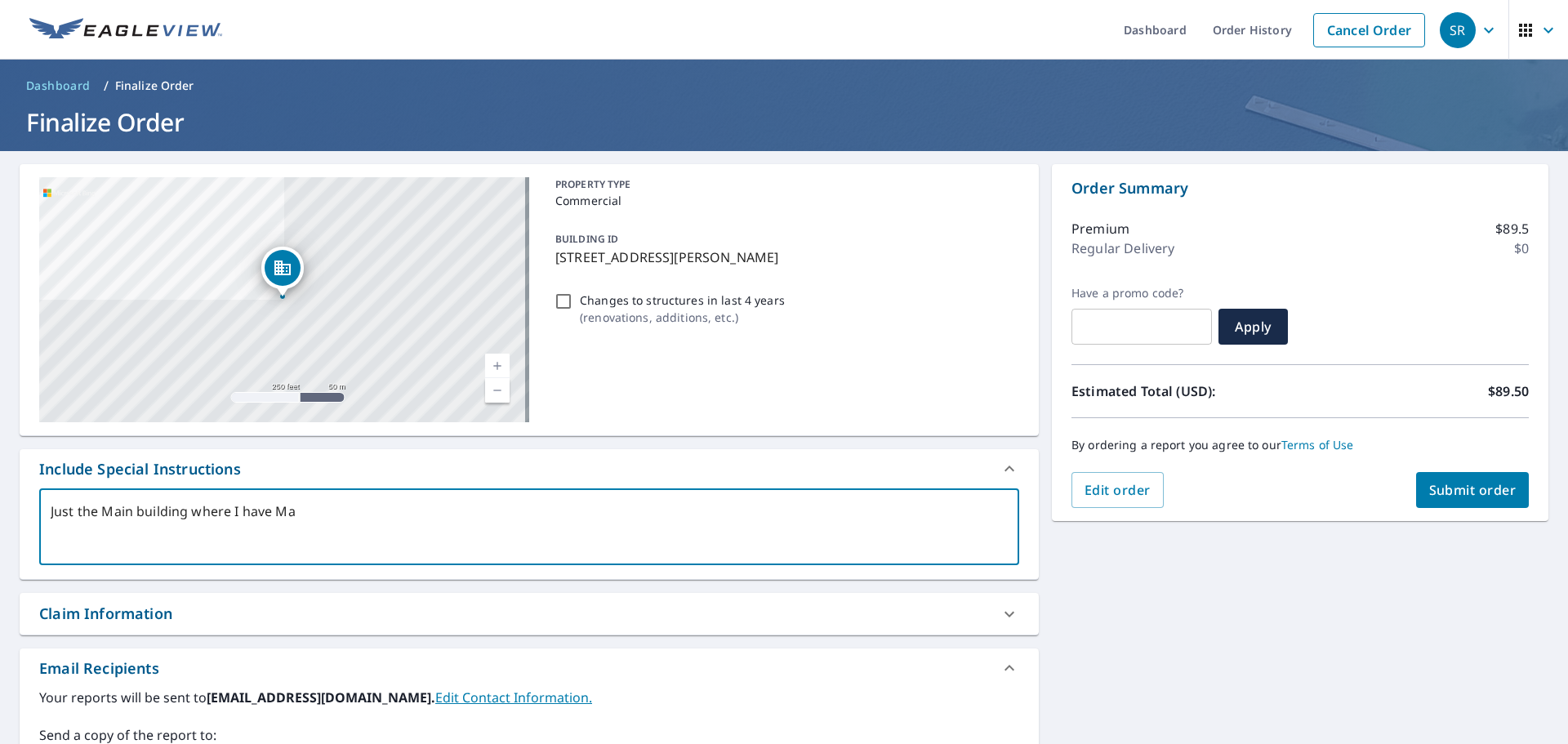
type textarea "Just the Main building where I have Mar"
type textarea "x"
type textarea "Just the Main building where I have [PERSON_NAME]"
type textarea "x"
type textarea "Just the Main building where I have Marke"
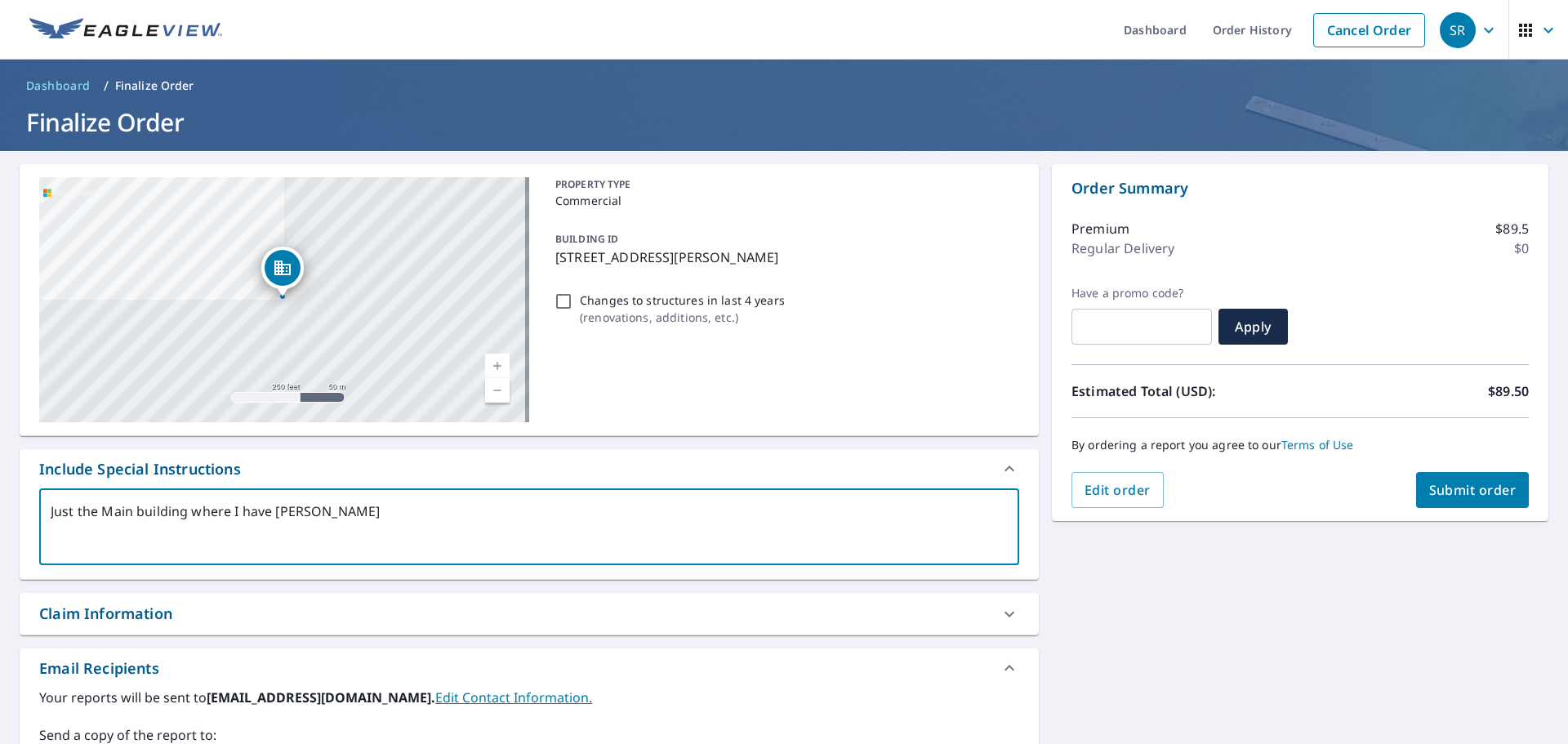
type textarea "x"
type textarea "Just the Main building where I have Marked"
type textarea "x"
type textarea "Just the Main building where I have Marked."
type textarea "x"
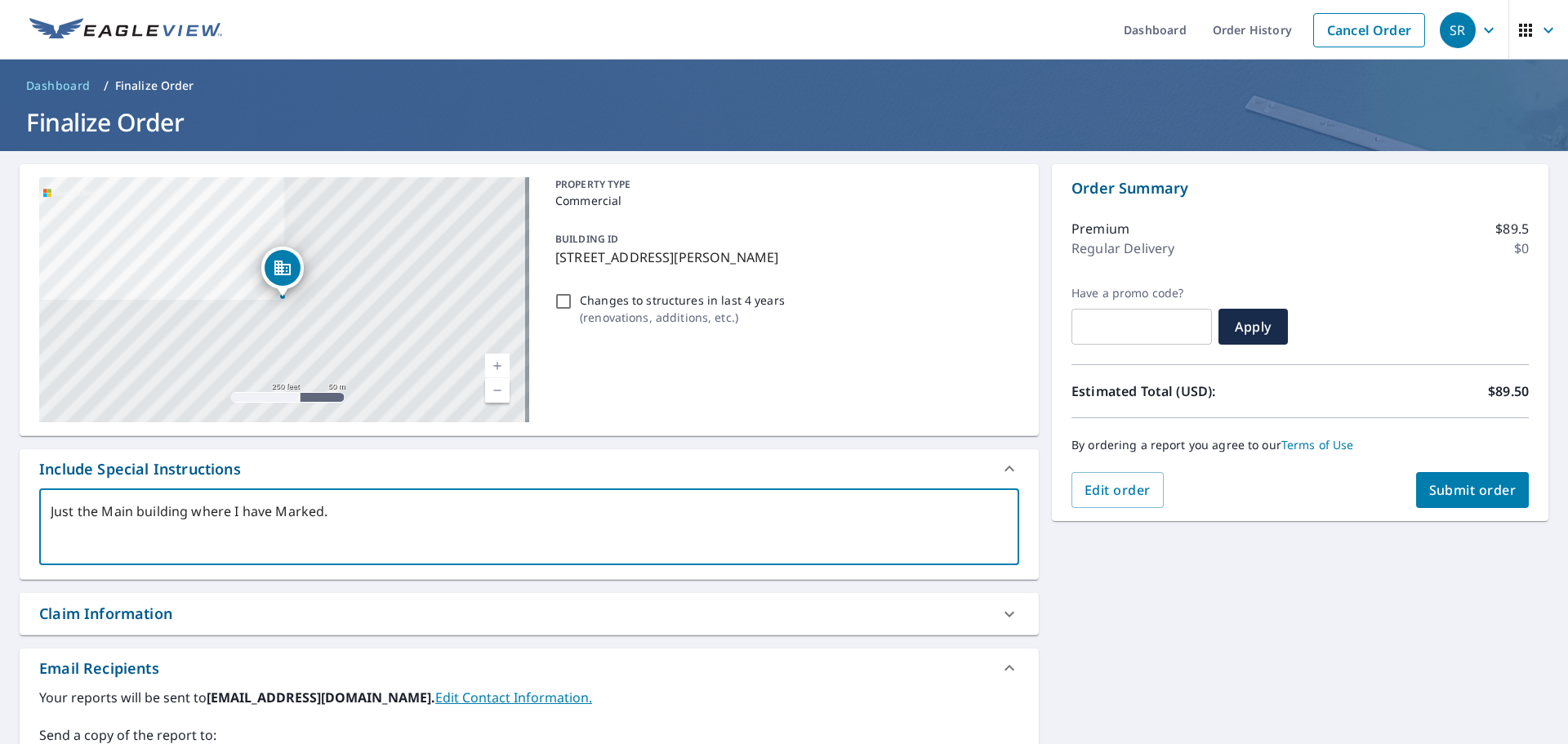
type textarea "Just the Main building where I have Marked."
type textarea "x"
type textarea "Just the Main building where I have Marked. I"
type textarea "x"
type textarea "Just the Main building where I have Marked. I"
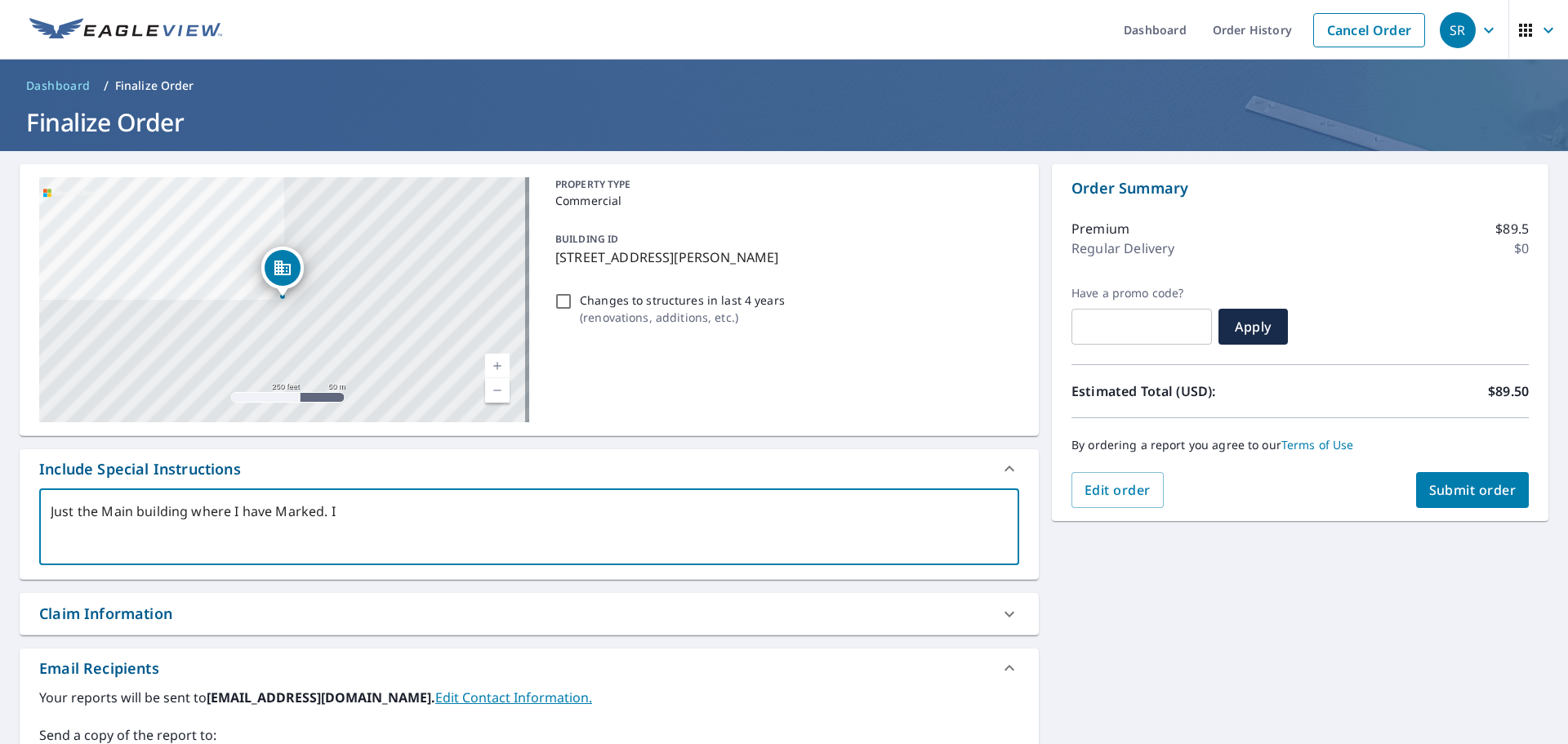
type textarea "x"
type textarea "Just the Main building where I have Marked. I d"
type textarea "x"
type textarea "Just the Main building where I have Marked. I do"
type textarea "x"
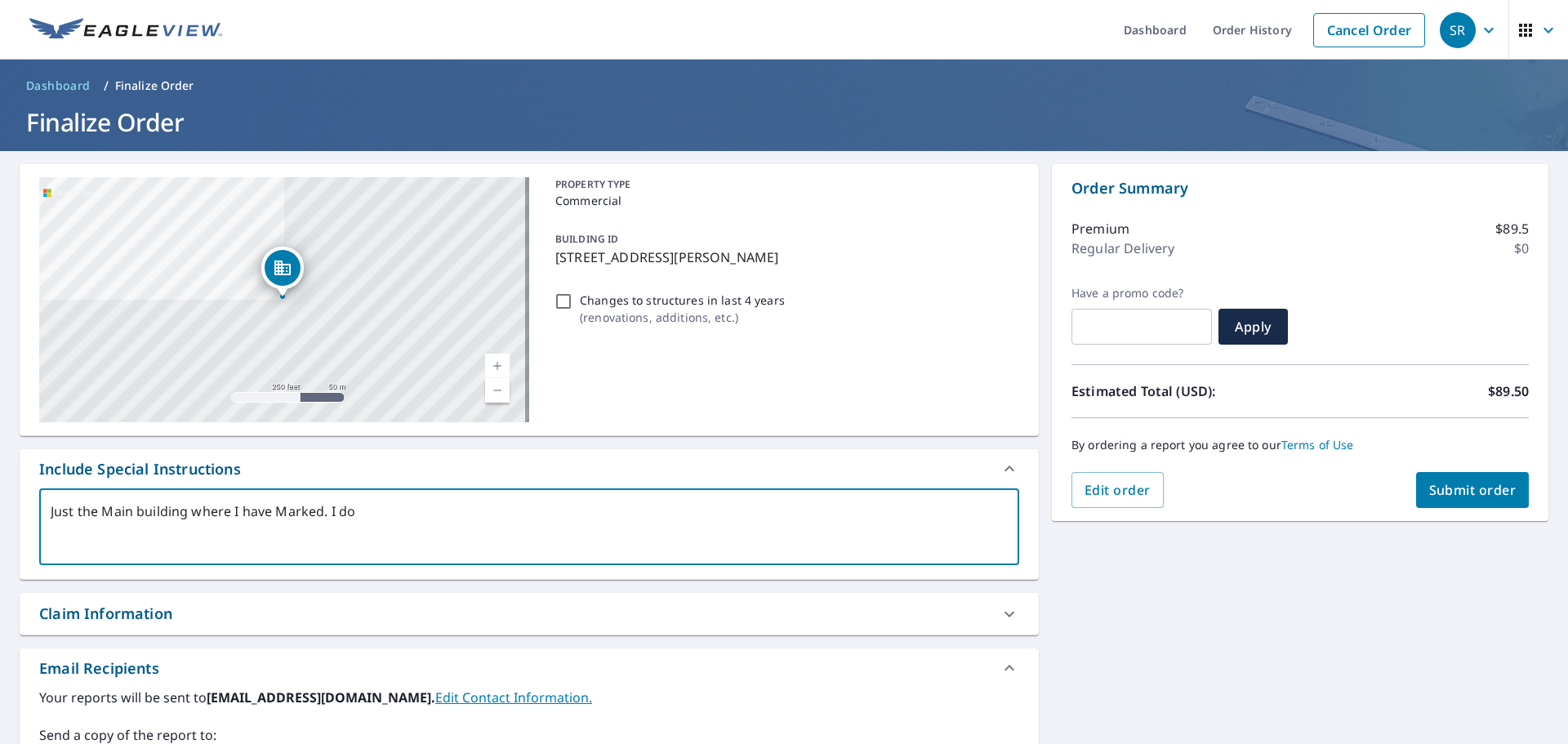
type textarea "Just the Main building where I have Marked. I do"
type textarea "x"
type textarea "Just the Main building where I have Marked. I do n"
type textarea "x"
type textarea "Just the Main building where I have Marked. I do no"
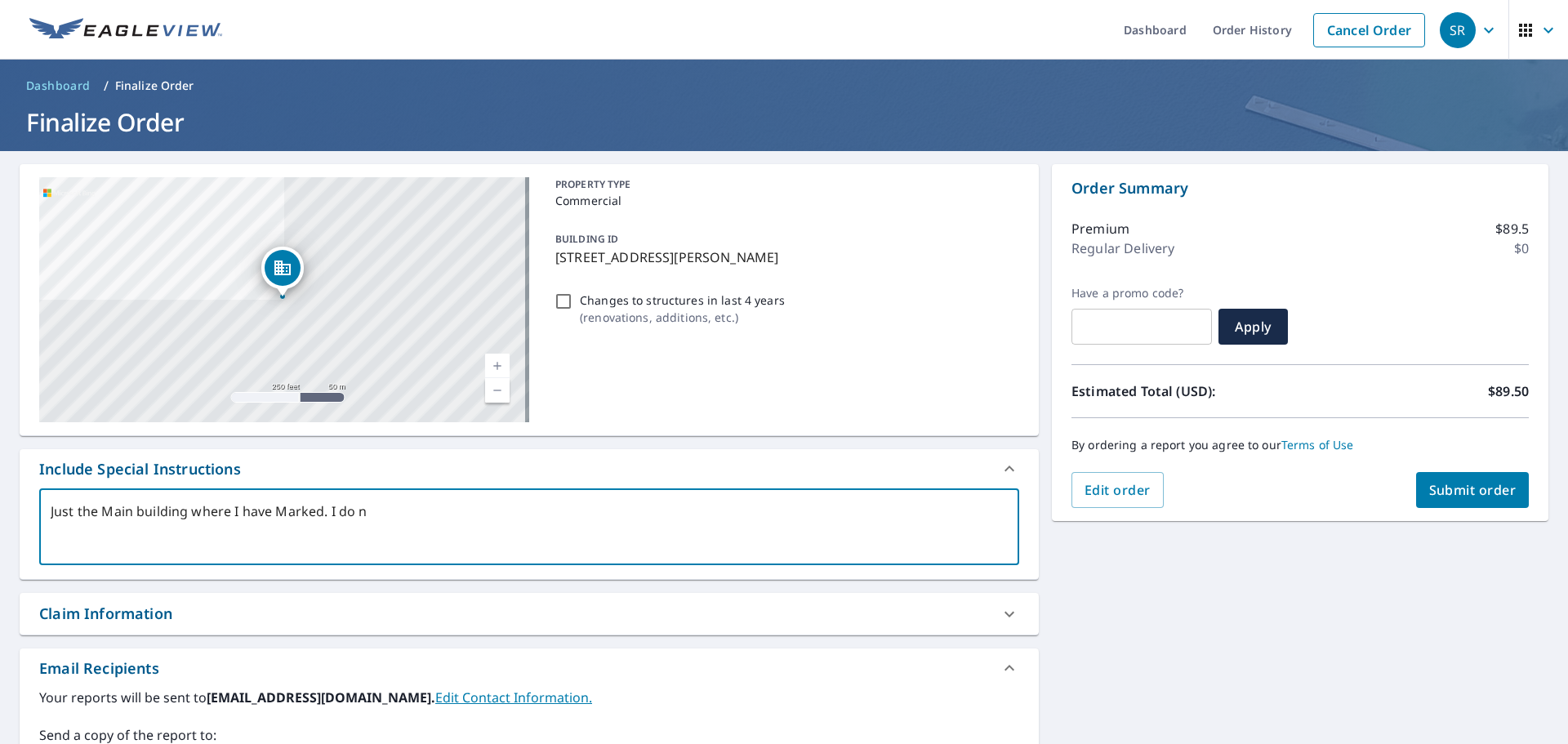
type textarea "x"
type textarea "Just the Main building where I have Marked. I do not"
type textarea "x"
type textarea "Just the Main building where I have Marked. I do not"
type textarea "x"
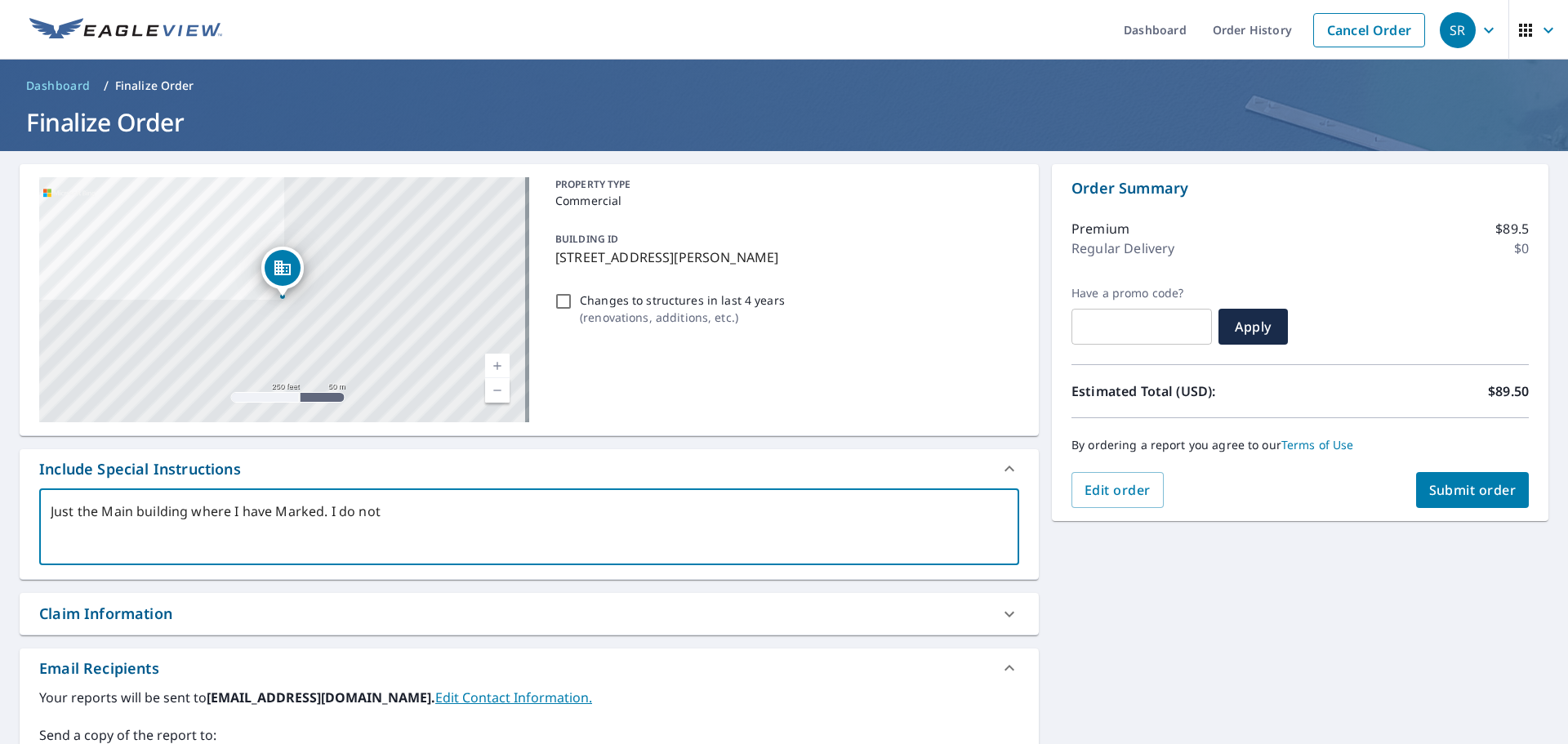
type textarea "Just the Main building where I have Marked. I do not n"
type textarea "x"
type textarea "Just the Main building where I have Marked. I do not ne"
type textarea "x"
type textarea "Just the Main building where I have Marked. I do not nee"
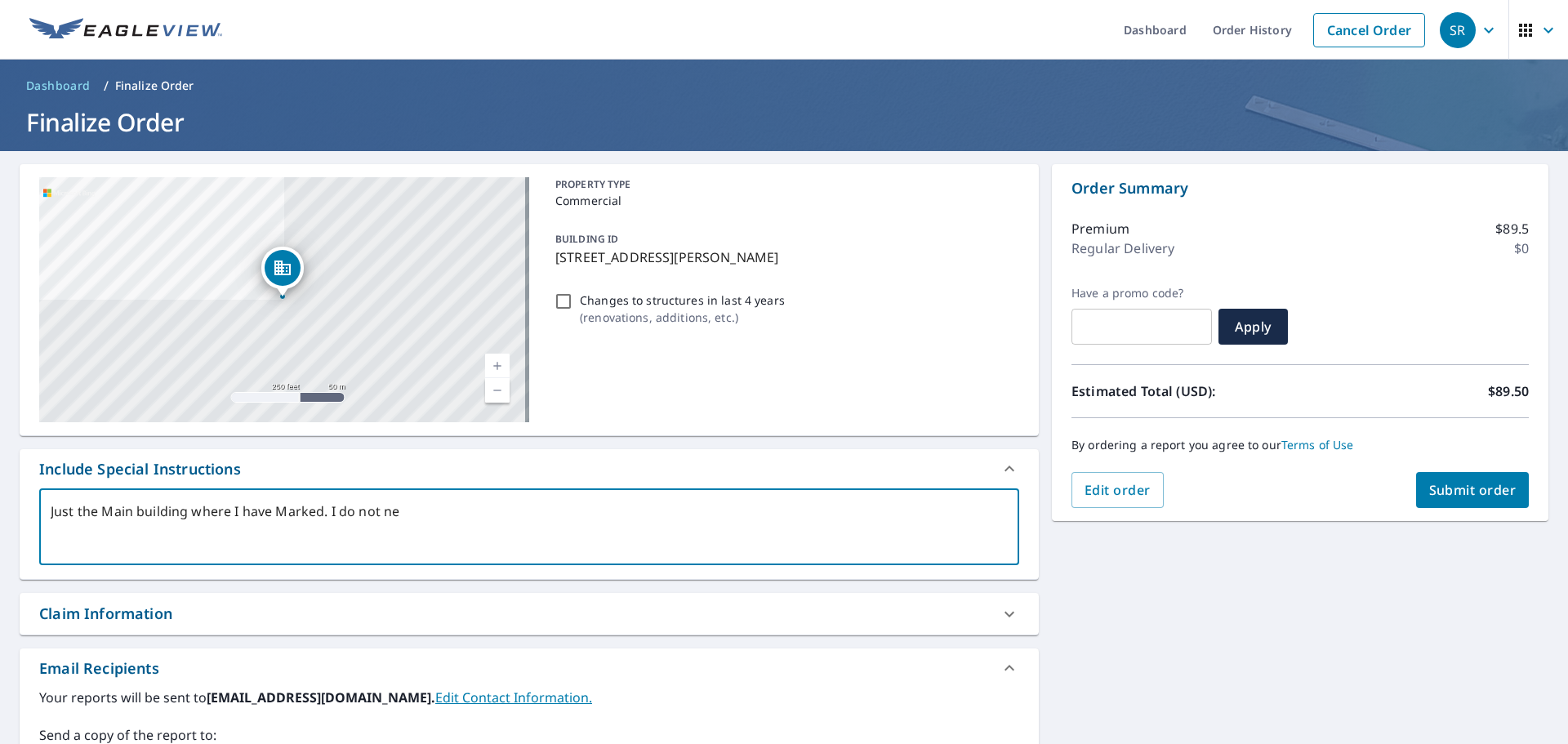
type textarea "x"
type textarea "Just the Main building where I have Marked. I do not need"
type textarea "x"
type textarea "Just the Main building where I have Marked. I do not need"
type textarea "x"
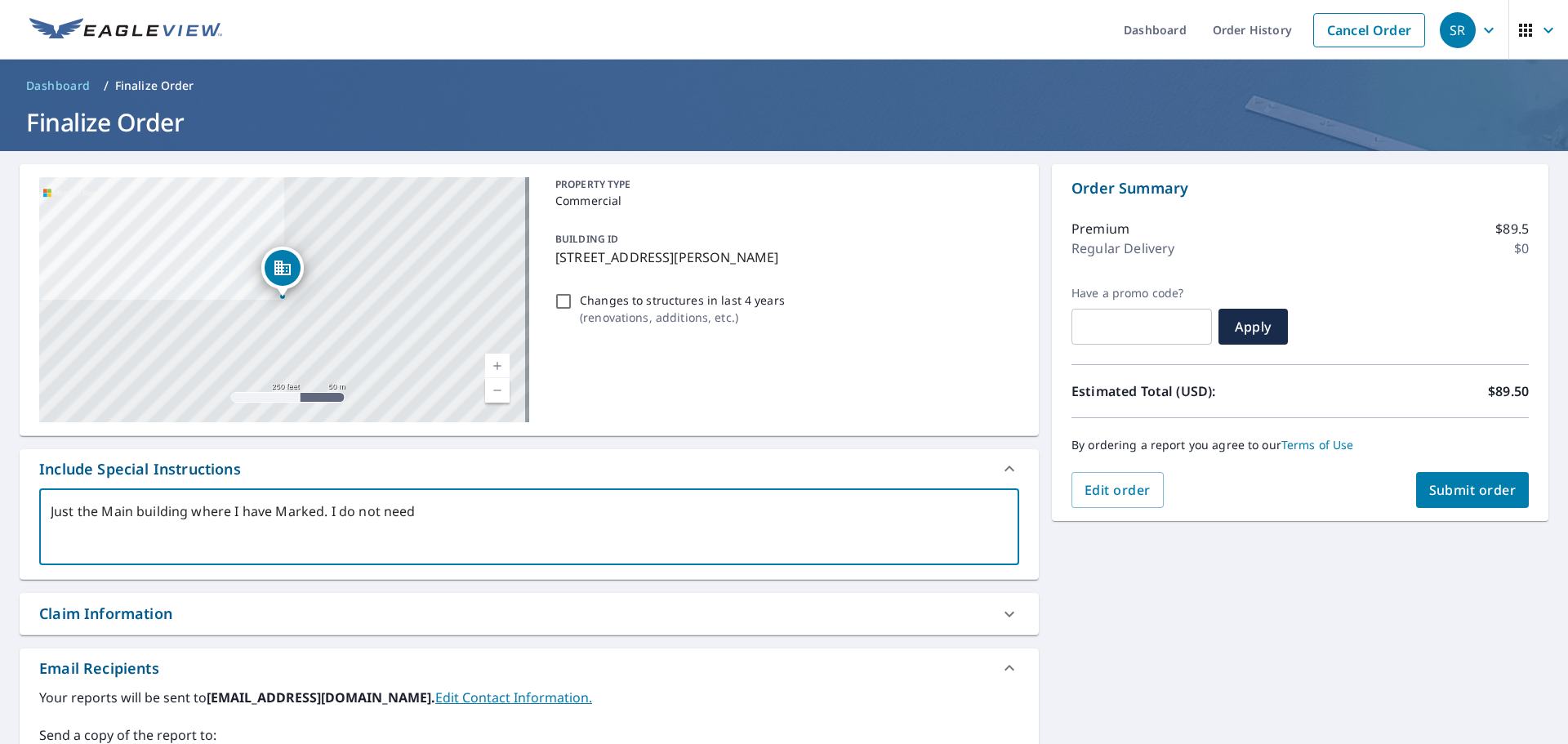
type textarea "Just the Main building where I have Marked. I do not need t"
type textarea "x"
type textarea "Just the Main building where I have Marked. I do not need th"
type textarea "x"
type textarea "Just the Main building where I have Marked. I do not need the"
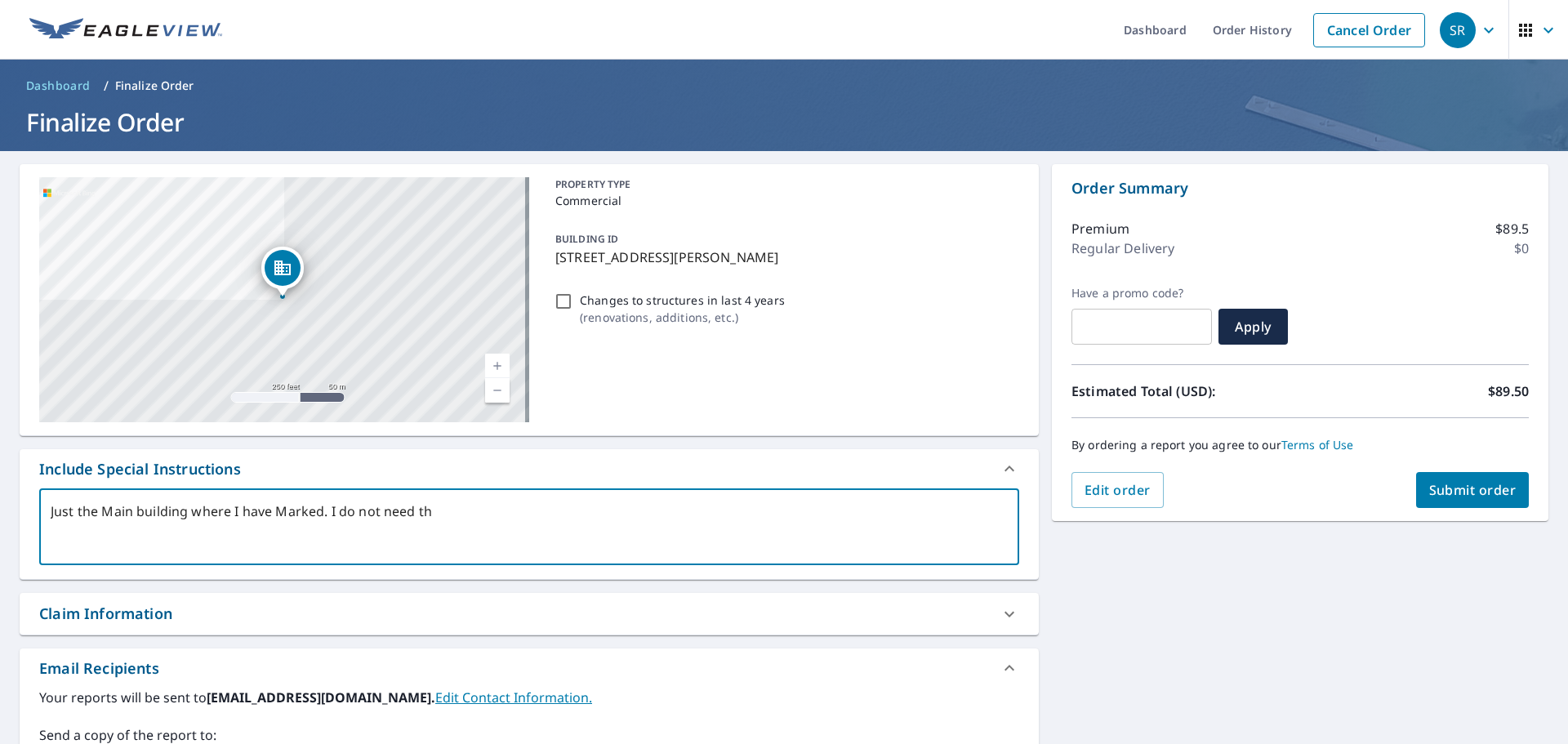
type textarea "x"
type textarea "Just the Main building where I have Marked. I do not need the"
type textarea "x"
type textarea "Just the Main building where I have Marked. I do not need the t"
type textarea "x"
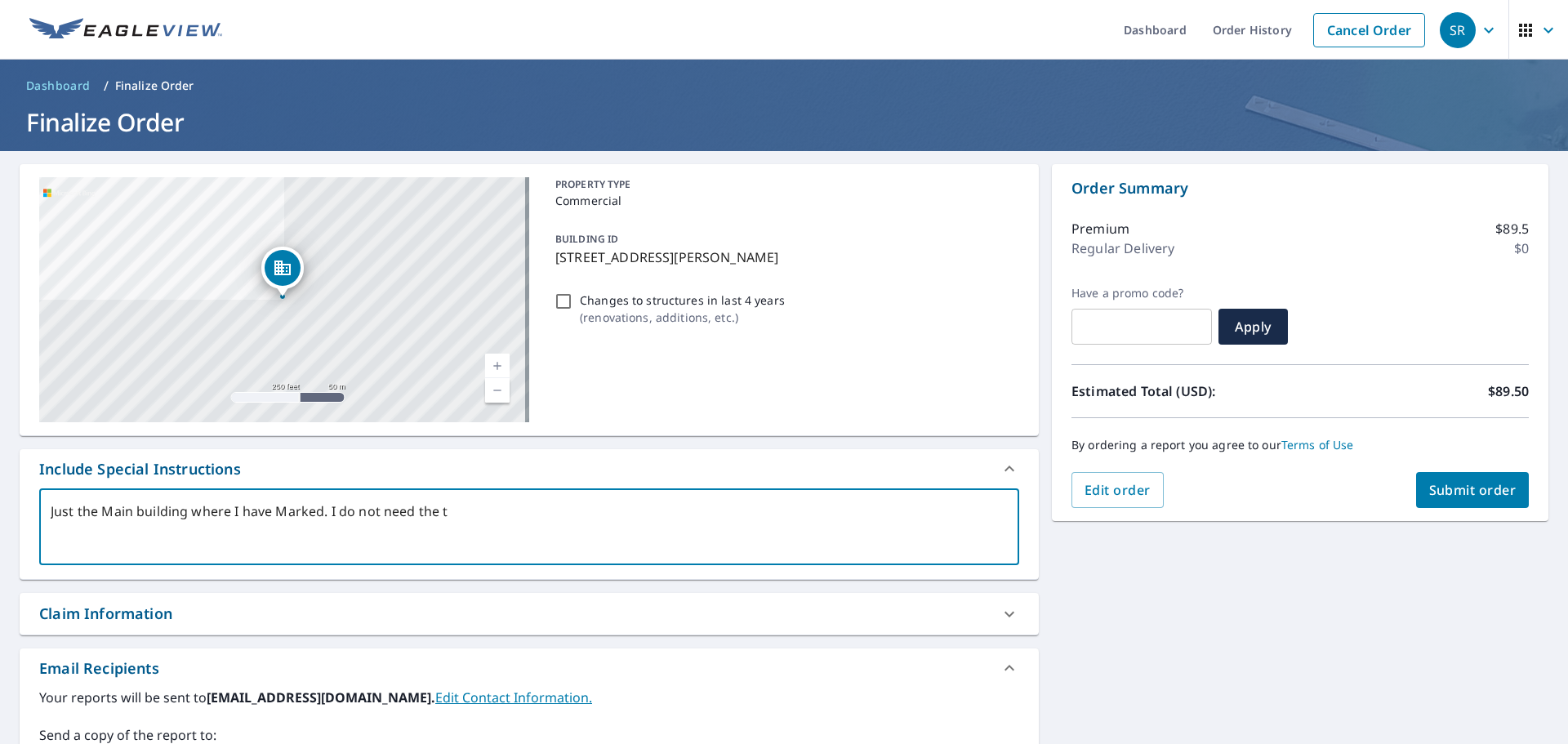
type textarea "Just the Main building where I have Marked. I do not need the"
type textarea "x"
type textarea "Just the Main building where I have Marked. I do not need the t"
type textarea "x"
type textarea "Just the Main building where I have Marked. I do not need the tw"
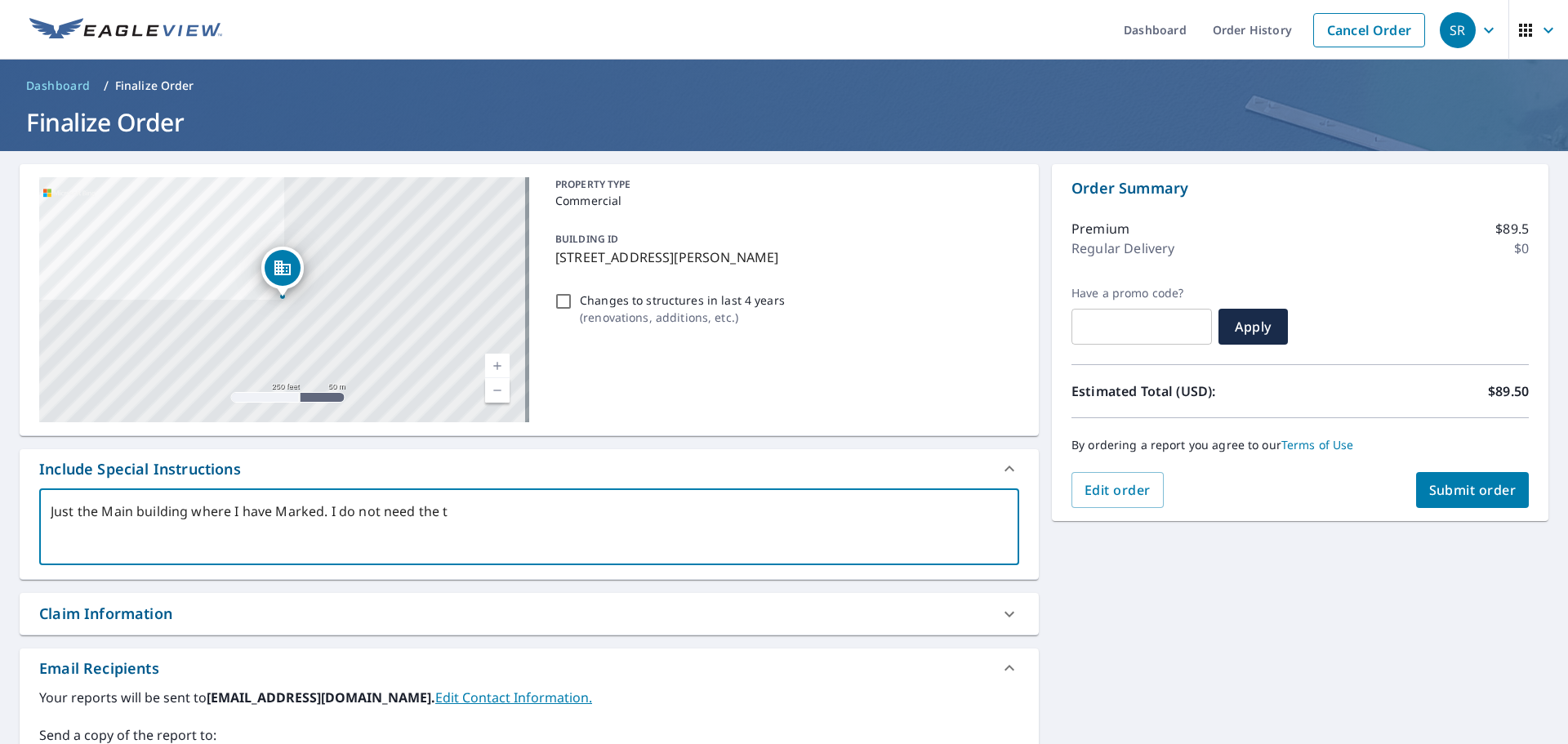
type textarea "x"
type textarea "Just the Main building where I have Marked. I do not need the two"
type textarea "x"
type textarea "Just the Main building where I have Marked. I do not need the two"
type textarea "x"
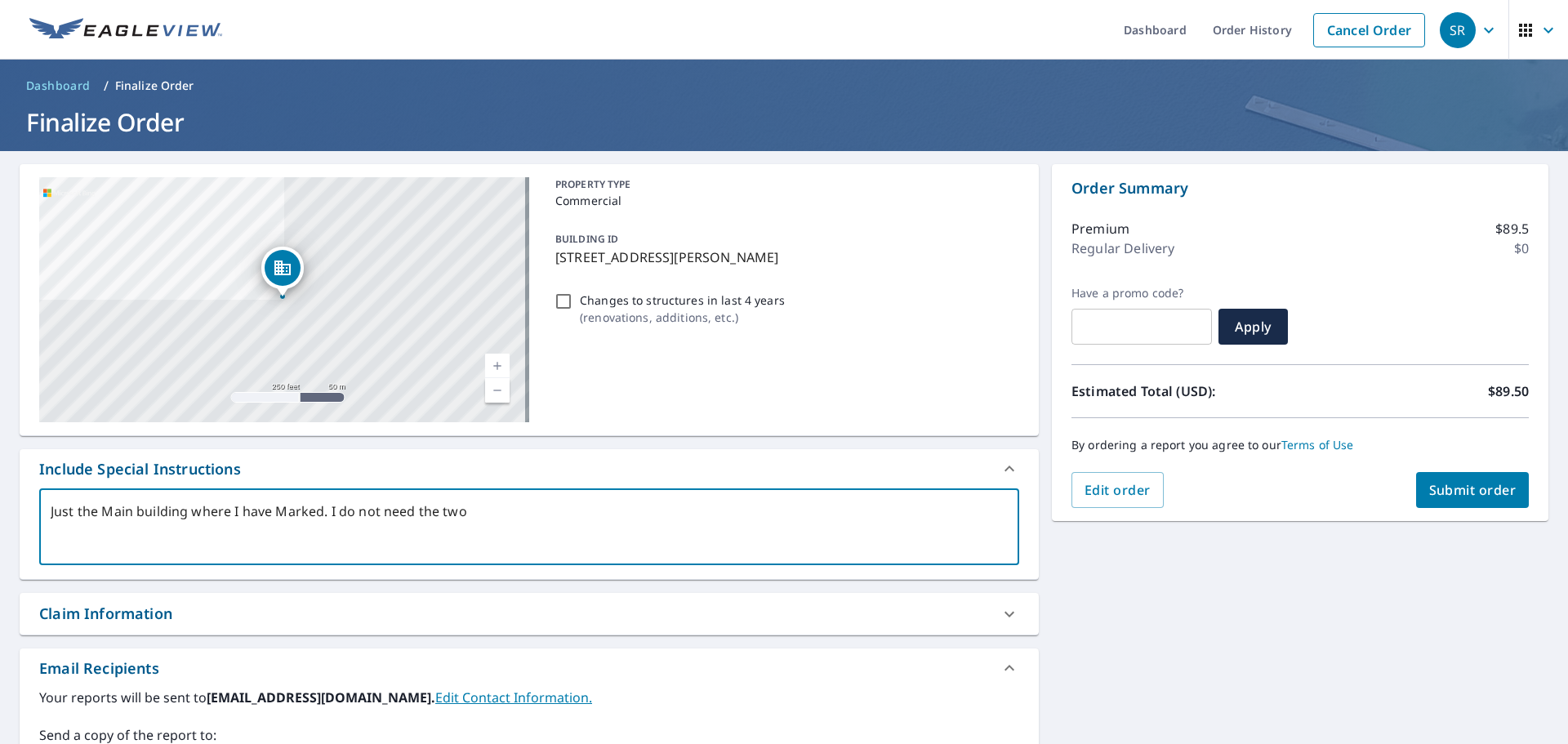
type textarea "Just the Main building where I have Marked. I do not need the two b"
type textarea "x"
type textarea "Just the Main building where I have Marked. I do not need the two bu"
type textarea "x"
type textarea "Just the Main building where I have Marked. I do not need the two [PERSON_NAME]"
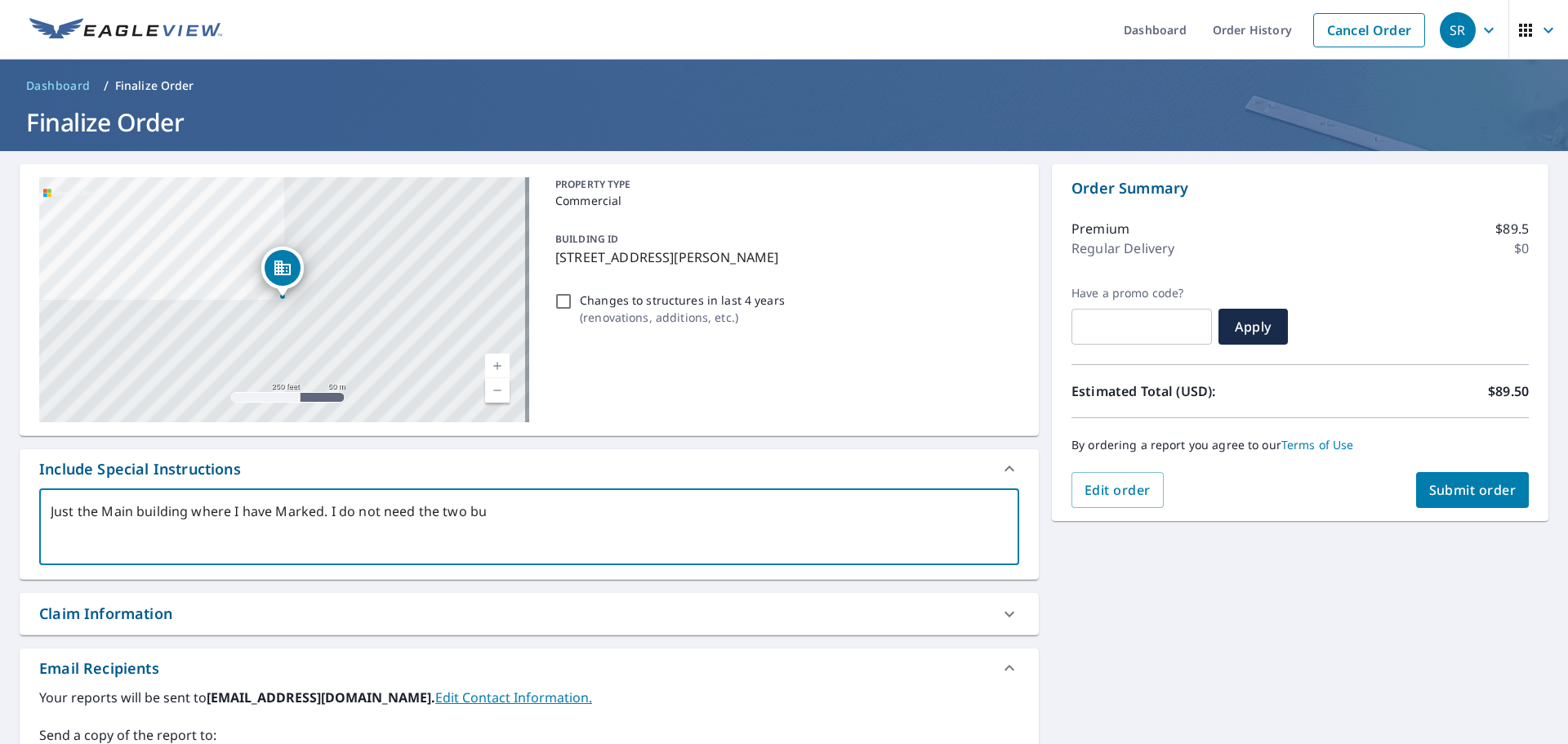
type textarea "x"
type textarea "Just the Main building where I have Marked. I do not need the two buil"
type textarea "x"
type textarea "Just the Main building where I have Marked. I do not need the two build"
type textarea "x"
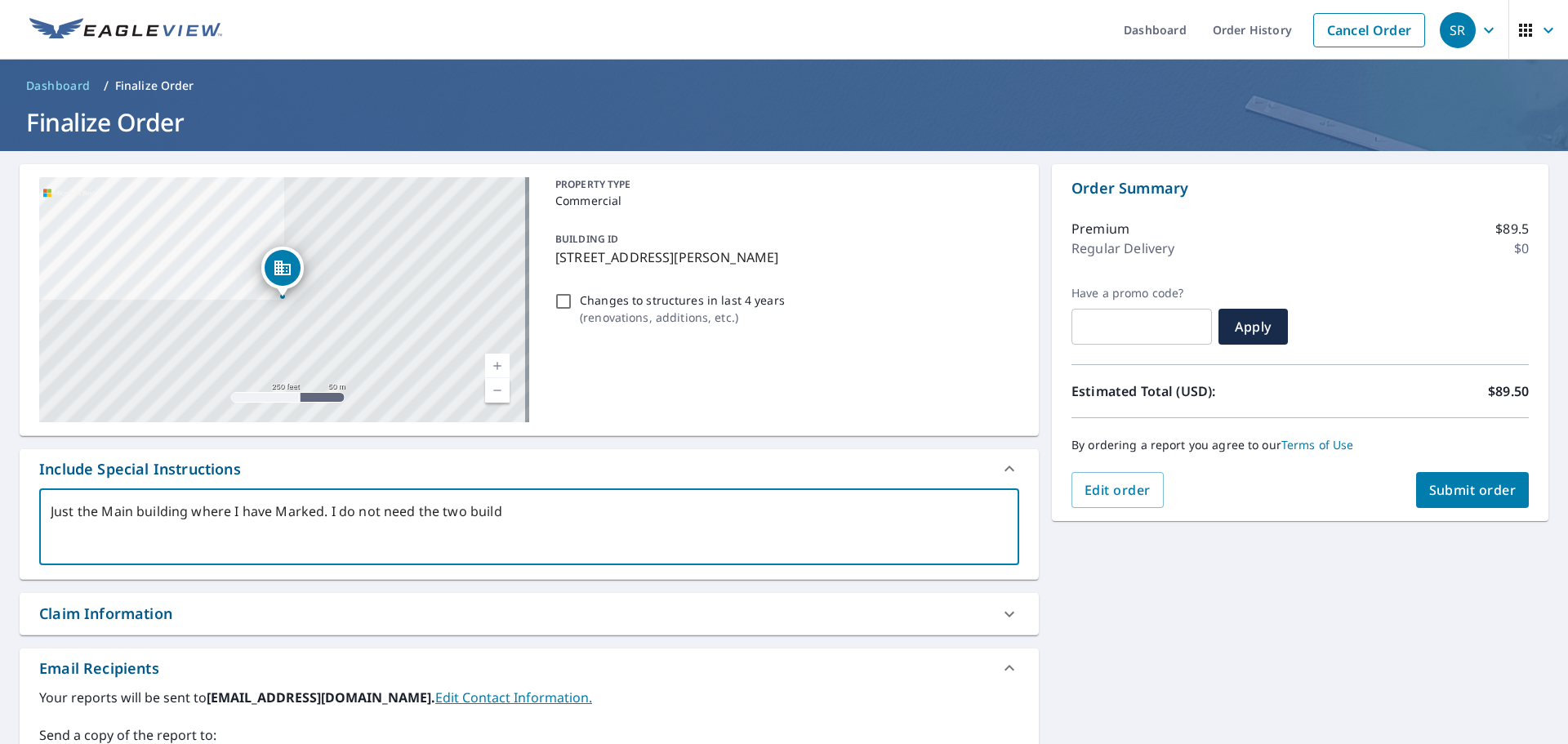
type textarea "Just the Main building where I have Marked. I do not need the two buildi"
type textarea "x"
type textarea "Just the Main building where I have Marked. I do not need the two buildin"
type textarea "x"
type textarea "Just the Main building where I have Marked. I do not need the two building"
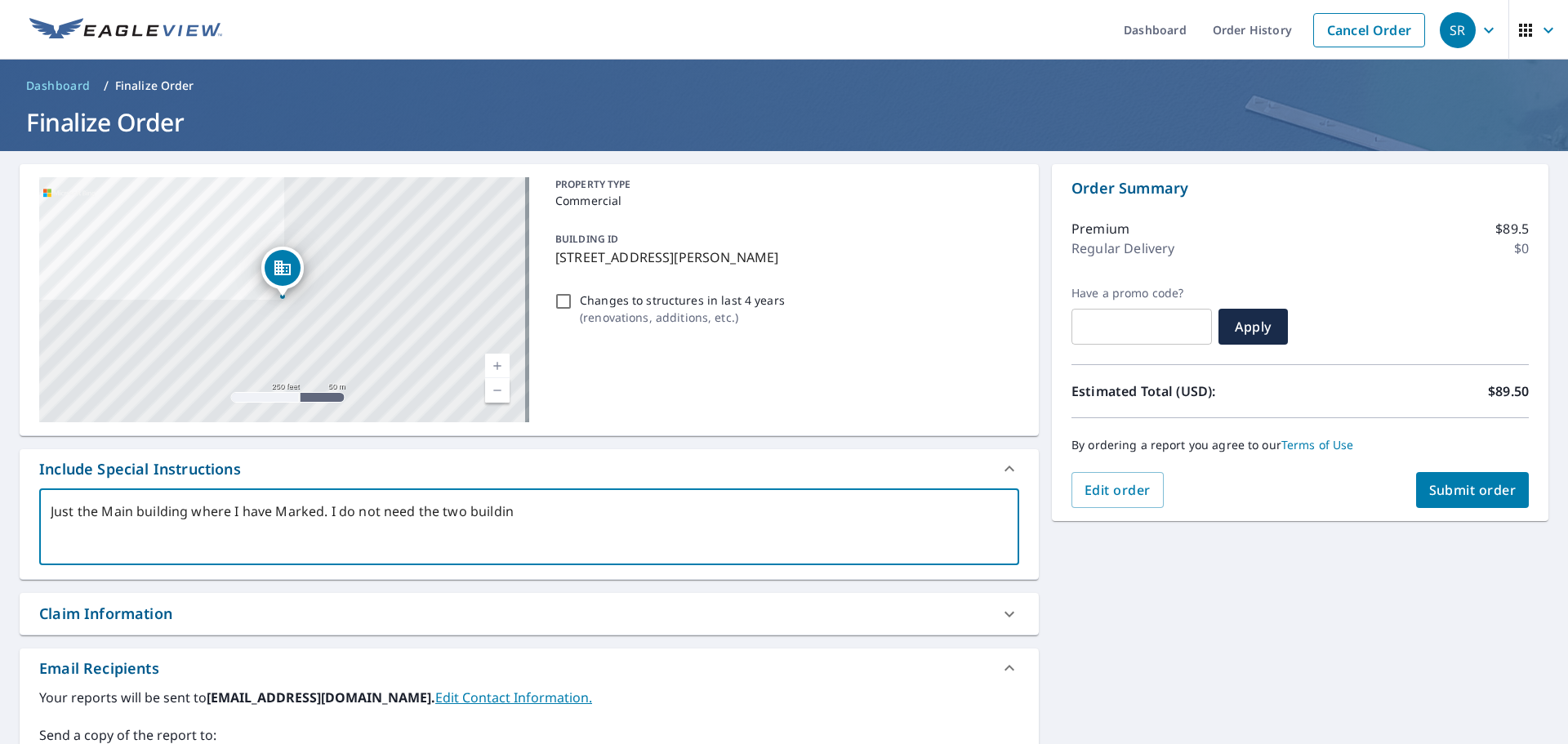
type textarea "x"
type textarea "Just the Main building where I have Marked. I do not need the two buildings"
type textarea "x"
type textarea "Just the Main building where I have Marked. I do not need the two buildings"
type textarea "x"
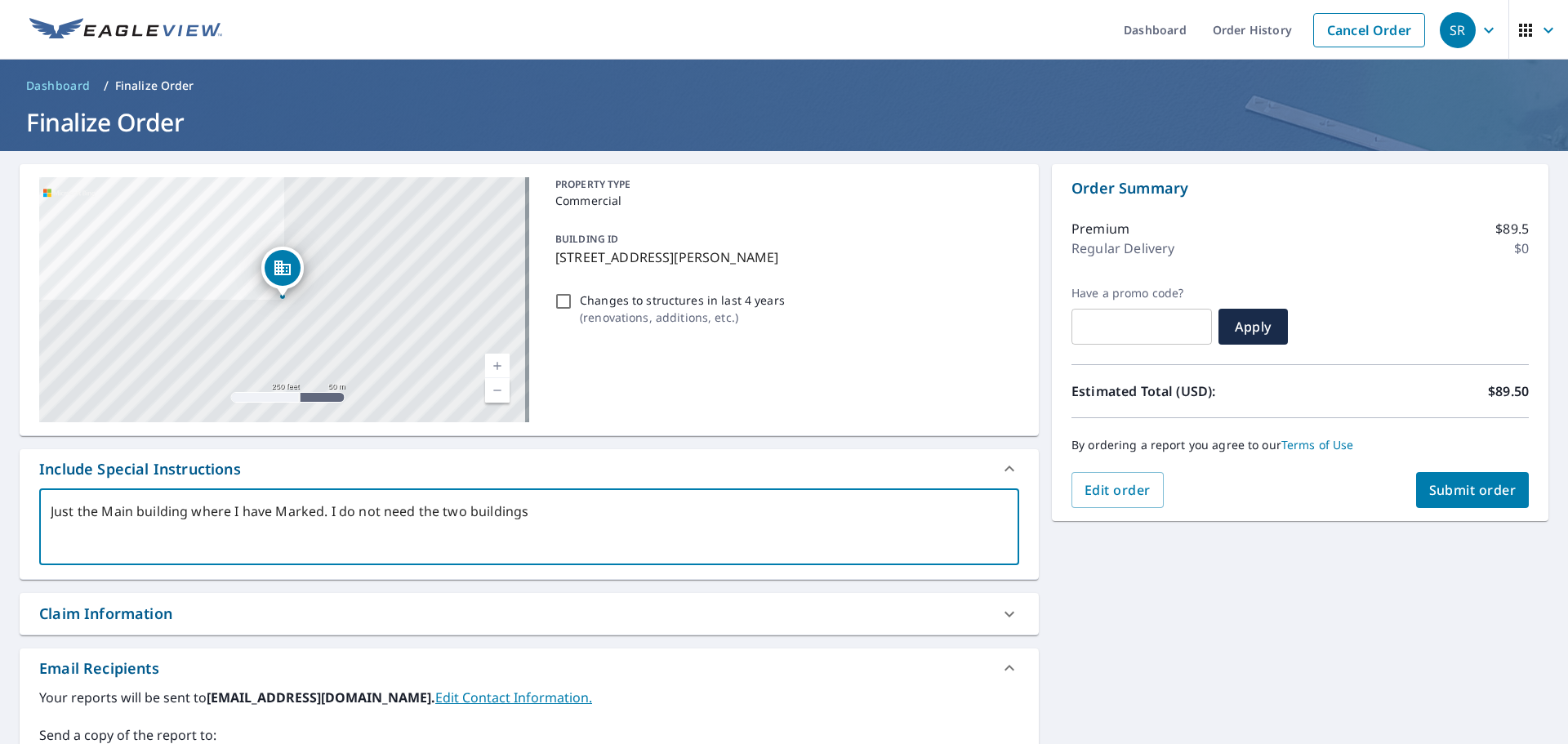
type textarea "Just the Main building where I have Marked. I do not need the two buildings t"
type textarea "x"
type textarea "Just the Main building where I have Marked. I do not need the two buildings to"
type textarea "x"
type textarea "Just the Main building where I have Marked. I do not need the two buildings to"
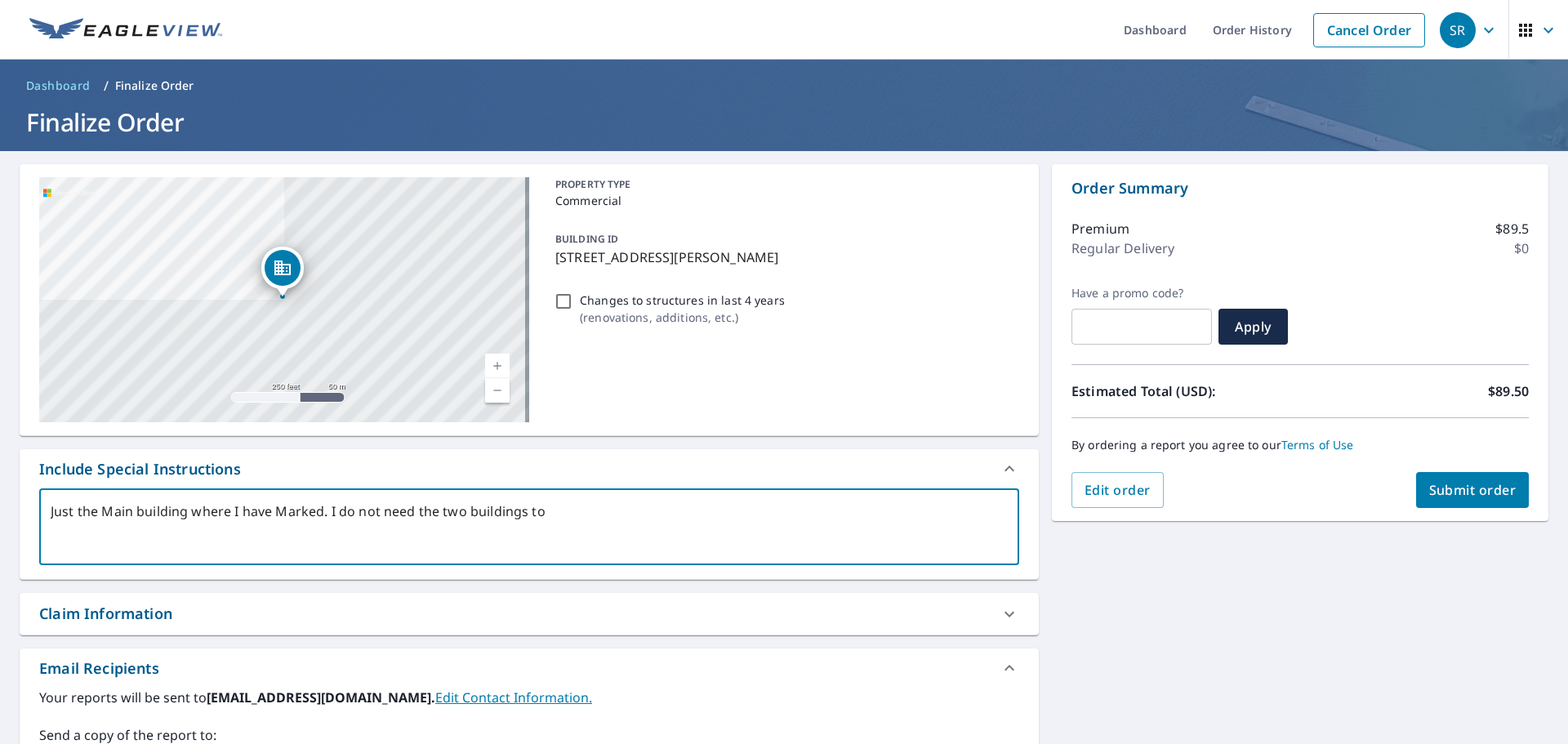
type textarea "x"
type textarea "Just the Main building where I have Marked. I do not need the two buildings to t"
type textarea "x"
type textarea "Just the Main building where I have Marked. I do not need the two buildings to …"
type textarea "x"
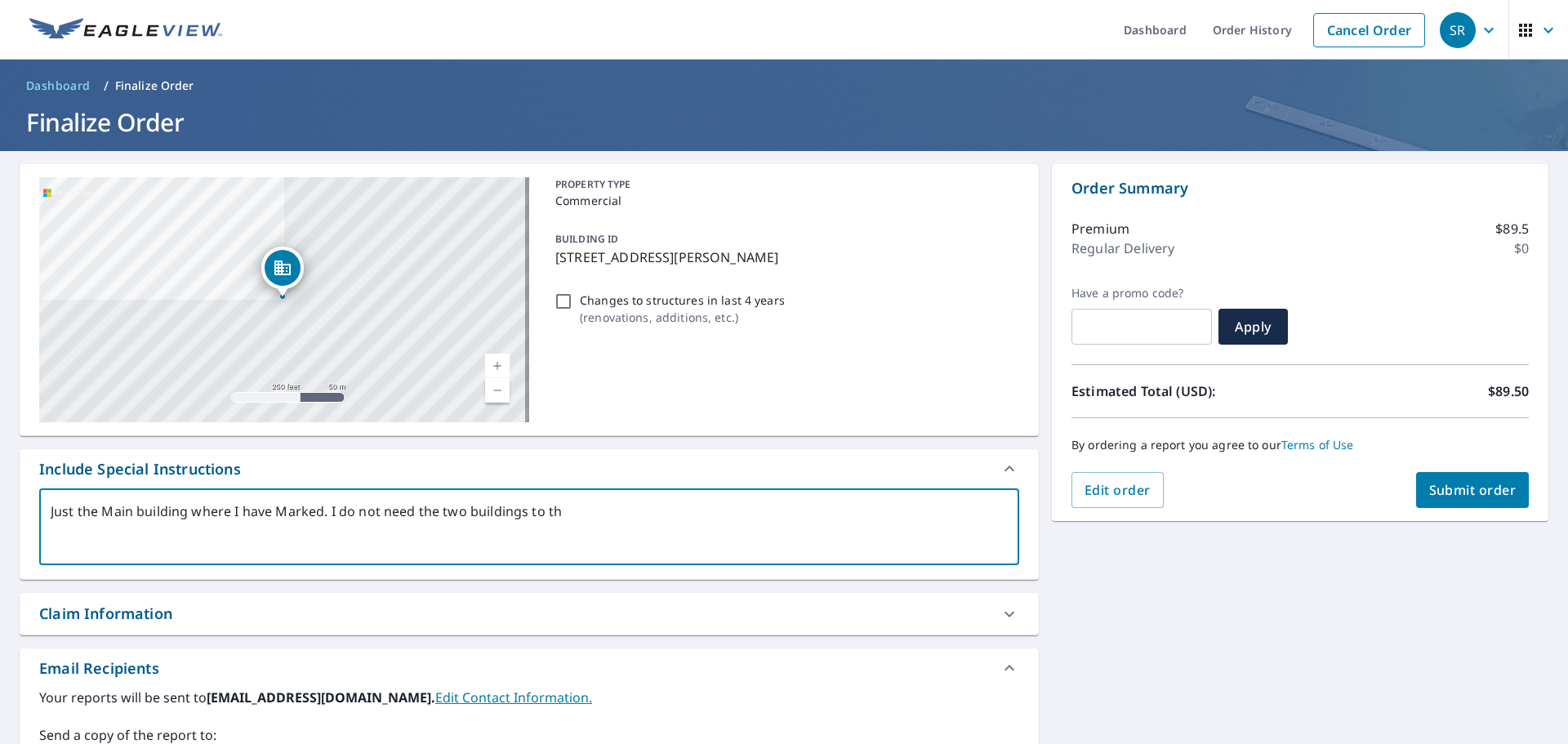
type textarea "Just the Main building where I have Marked. I do not need the two buildings to …"
type textarea "x"
type textarea "Just the Main building where I have Marked. I do not need the two buildings to …"
type textarea "x"
type textarea "Just the Main building where I have Marked. I do not need the two buildings to …"
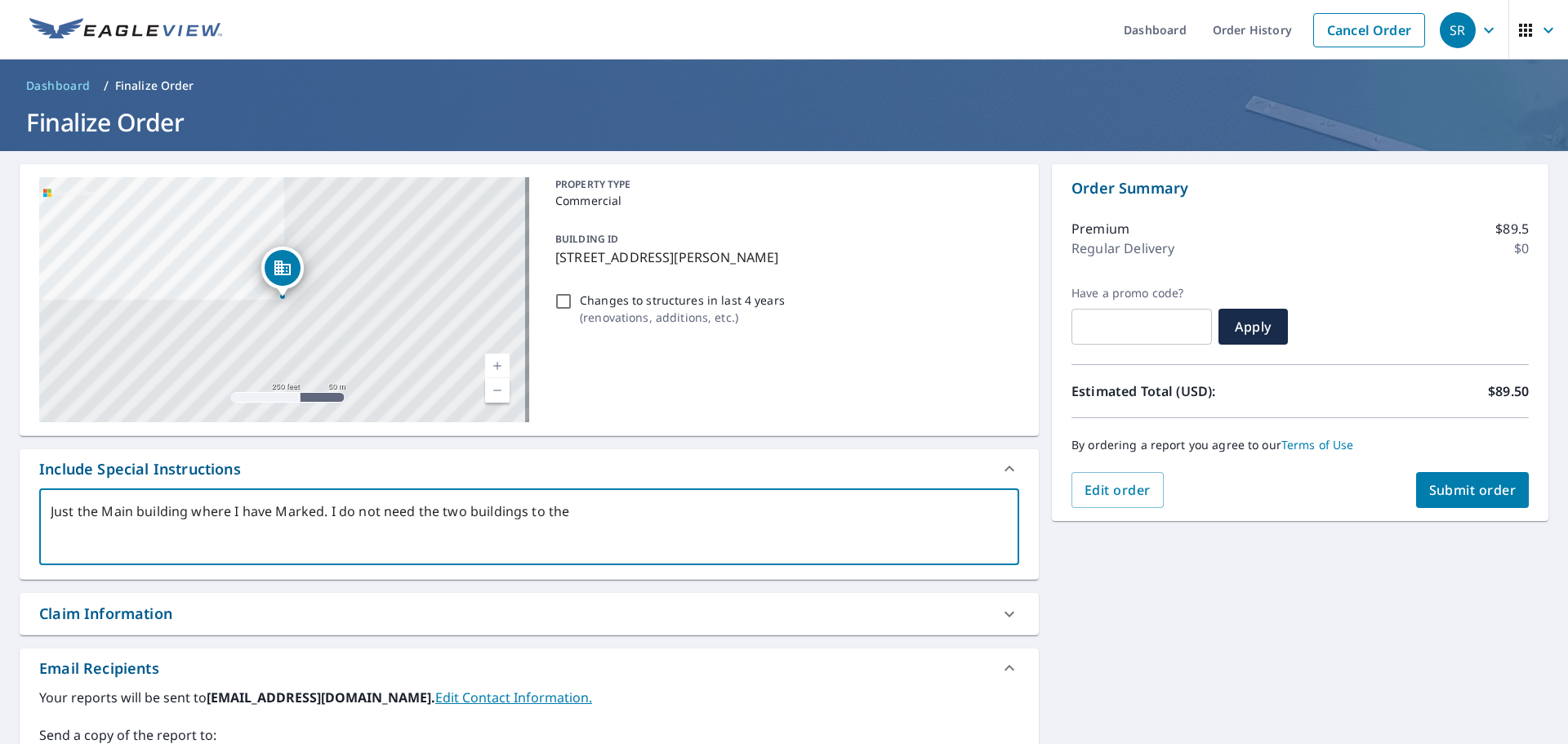
type textarea "x"
type textarea "Just the Main building where I have Marked. I do not need the two buildings to …"
type textarea "x"
type textarea "Just the Main building where I have Marked. I do not need the two buildings to …"
type textarea "x"
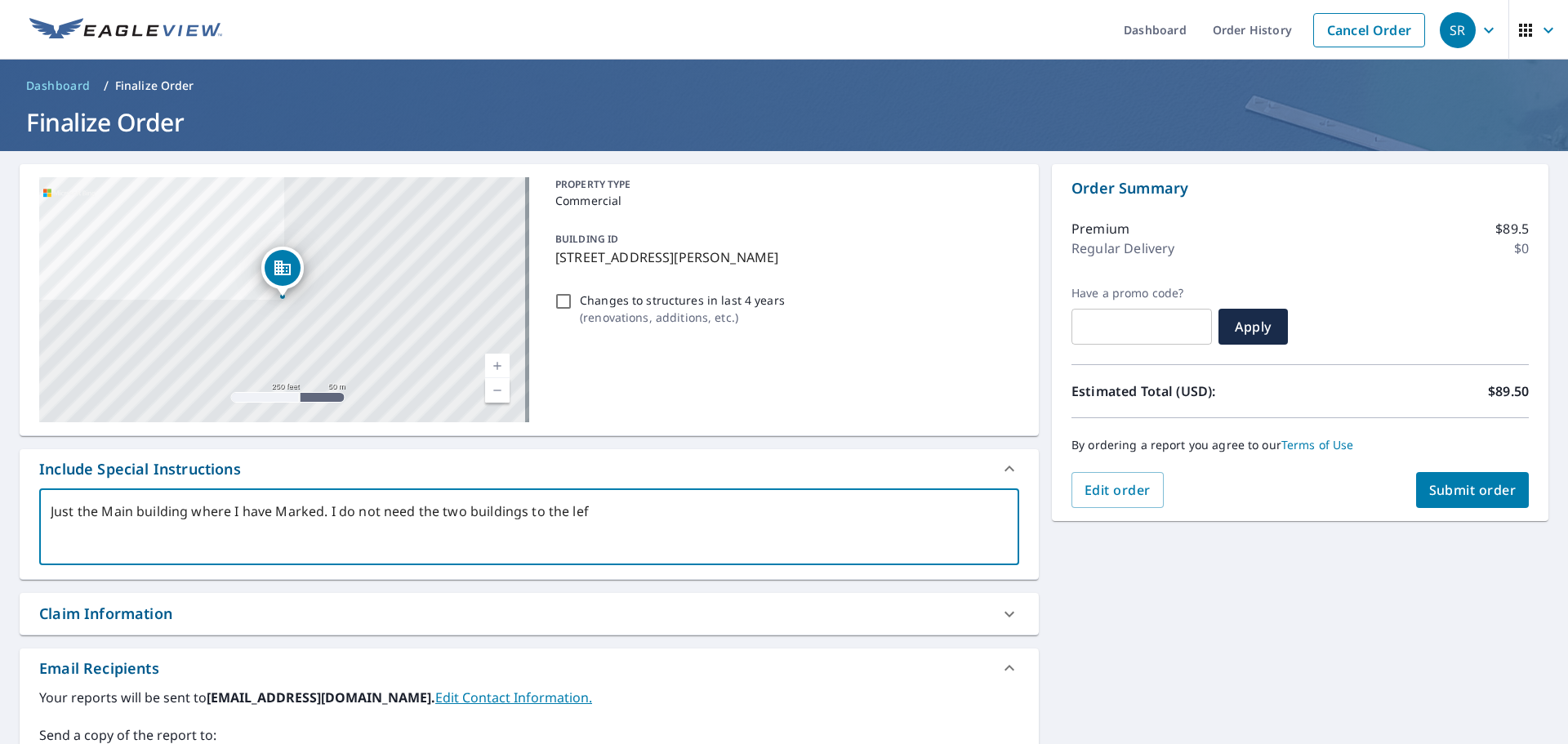
type textarea "Just the Main building where I have Marked. I do not need the two buildings to …"
type textarea "x"
type textarea "Just the Main building where I have Marked. I do not need the two buildings to …"
type textarea "x"
type textarea "Just the Main building where I have Marked. I do not need the two buildings to …"
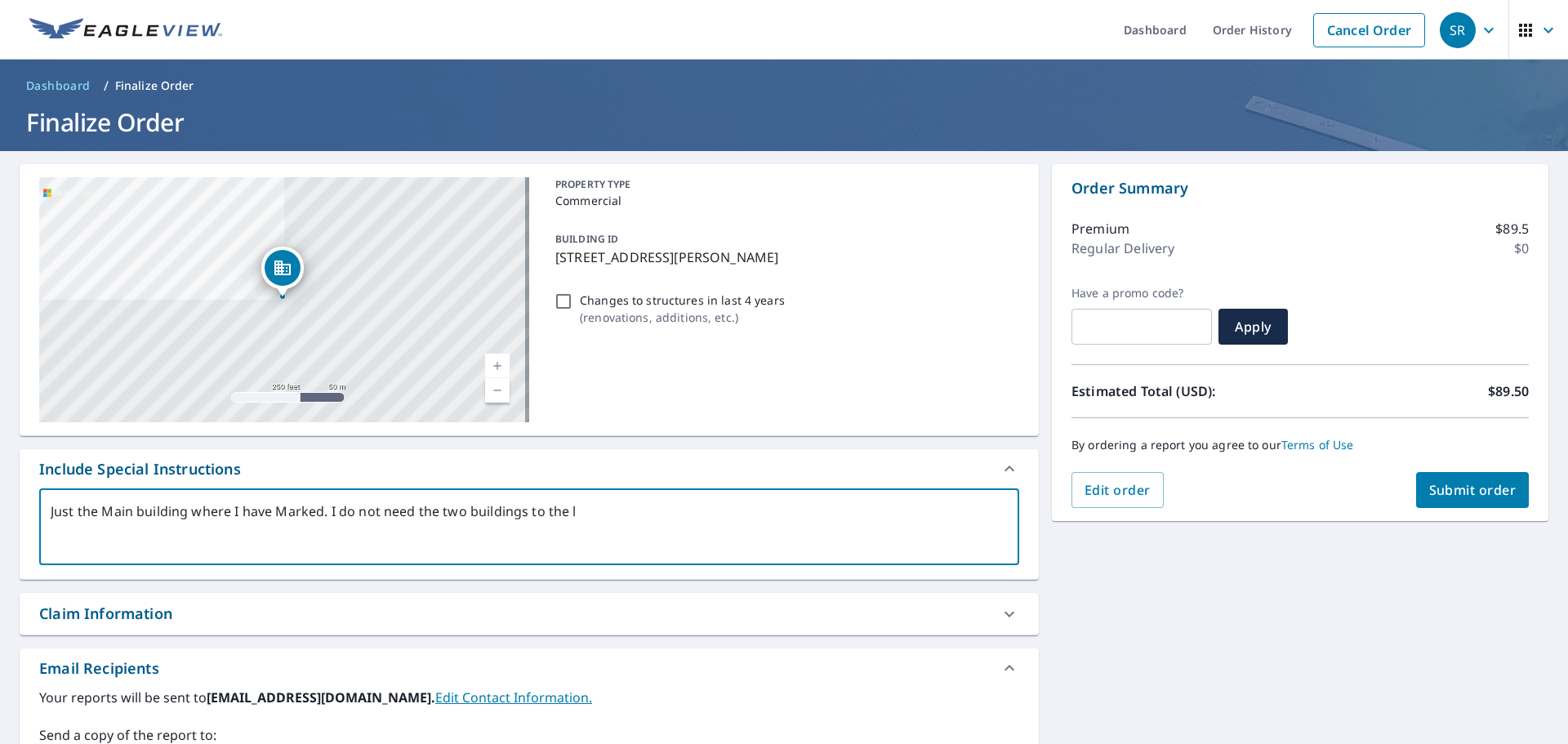
type textarea "x"
type textarea "Just the Main building where I have Marked. I do not need the two buildings to …"
type textarea "x"
type textarea "Just the Main building where I have Marked. I do not need the two buildings to …"
type textarea "x"
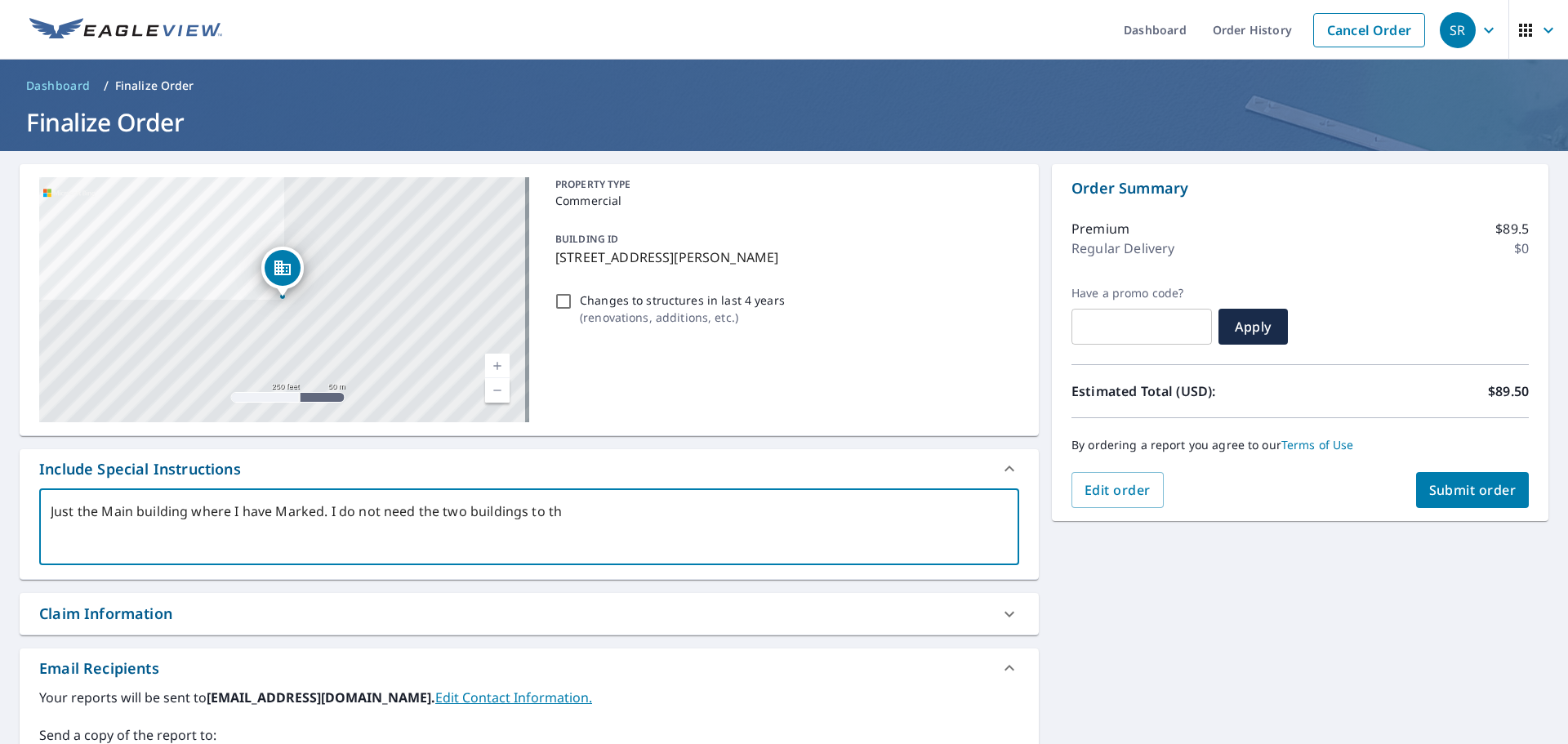
type textarea "Just the Main building where I have Marked. I do not need the two buildings to t"
type textarea "x"
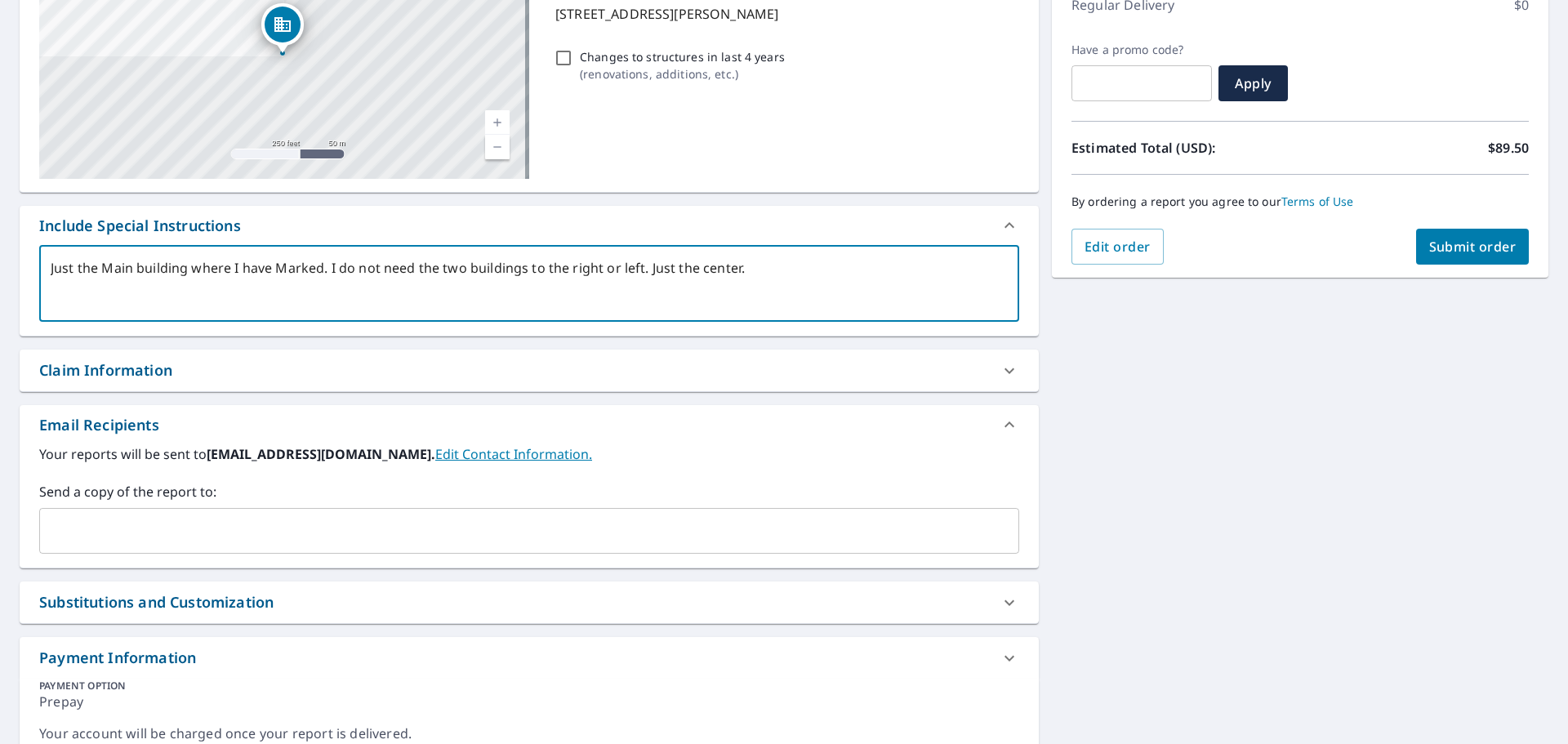
scroll to position [245, 0]
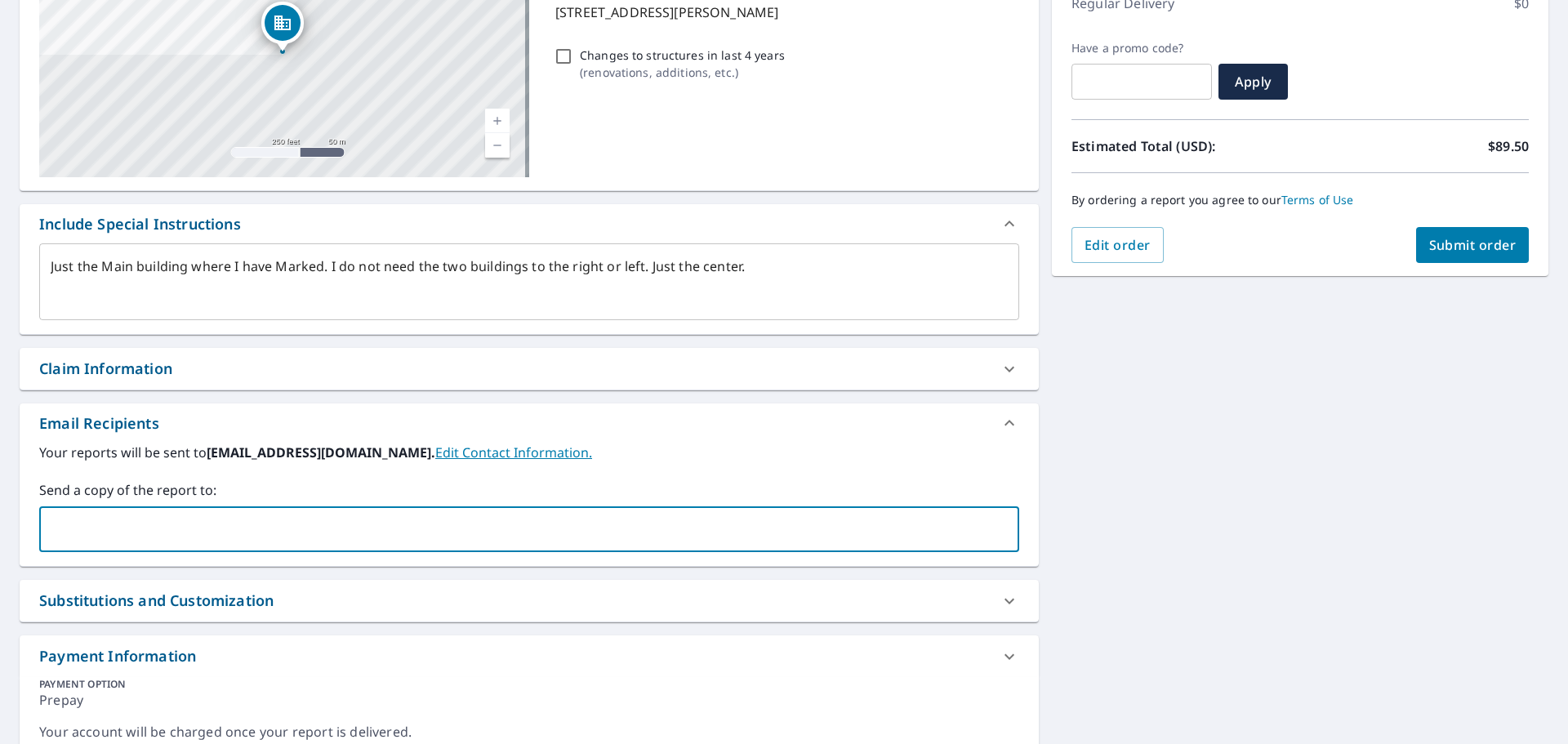
click at [185, 520] on input "text" at bounding box center [517, 529] width 941 height 31
click at [968, 476] on div "Your reports will be sent to [EMAIL_ADDRESS][DOMAIN_NAME]. Edit Contact Informa…" at bounding box center [529, 497] width 980 height 110
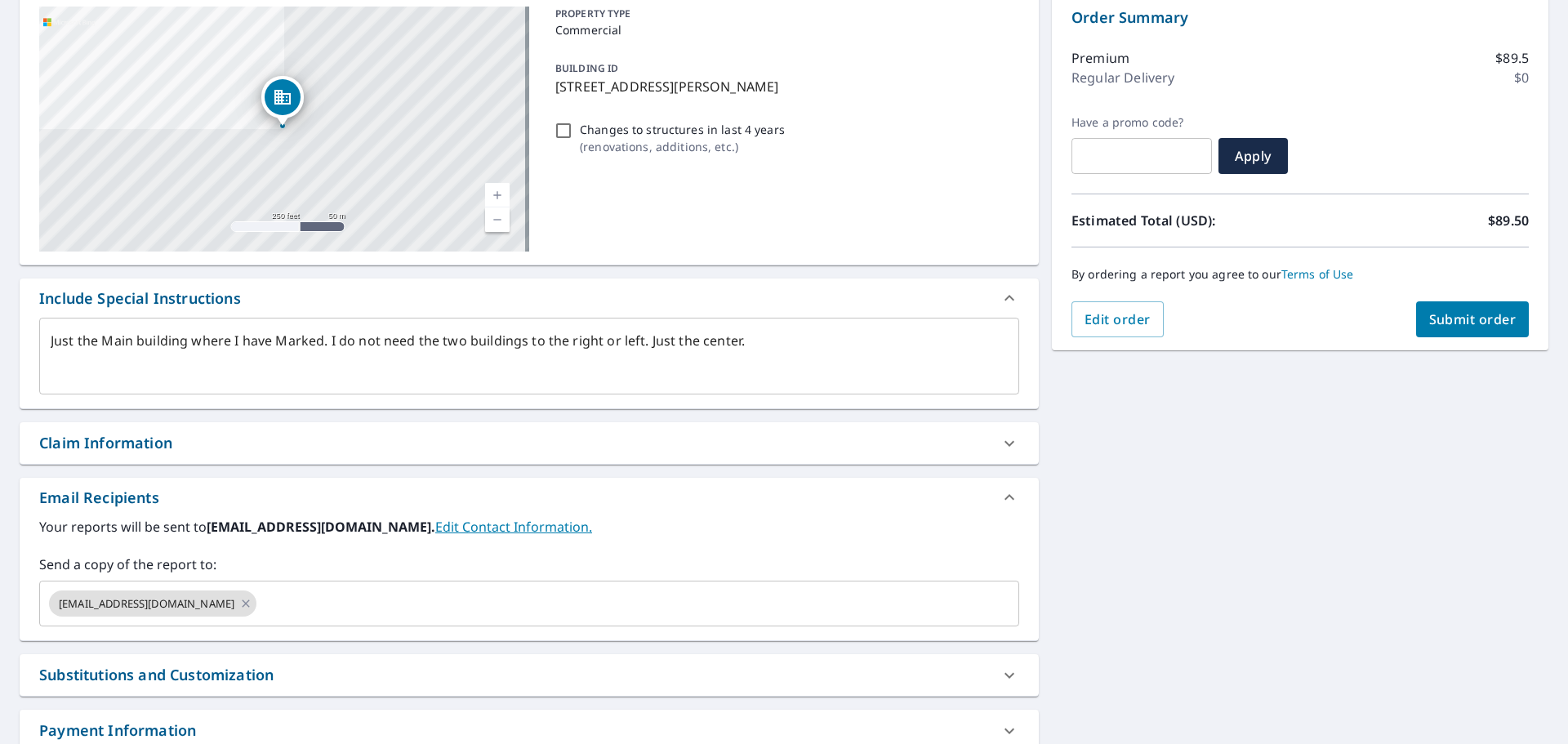
scroll to position [0, 0]
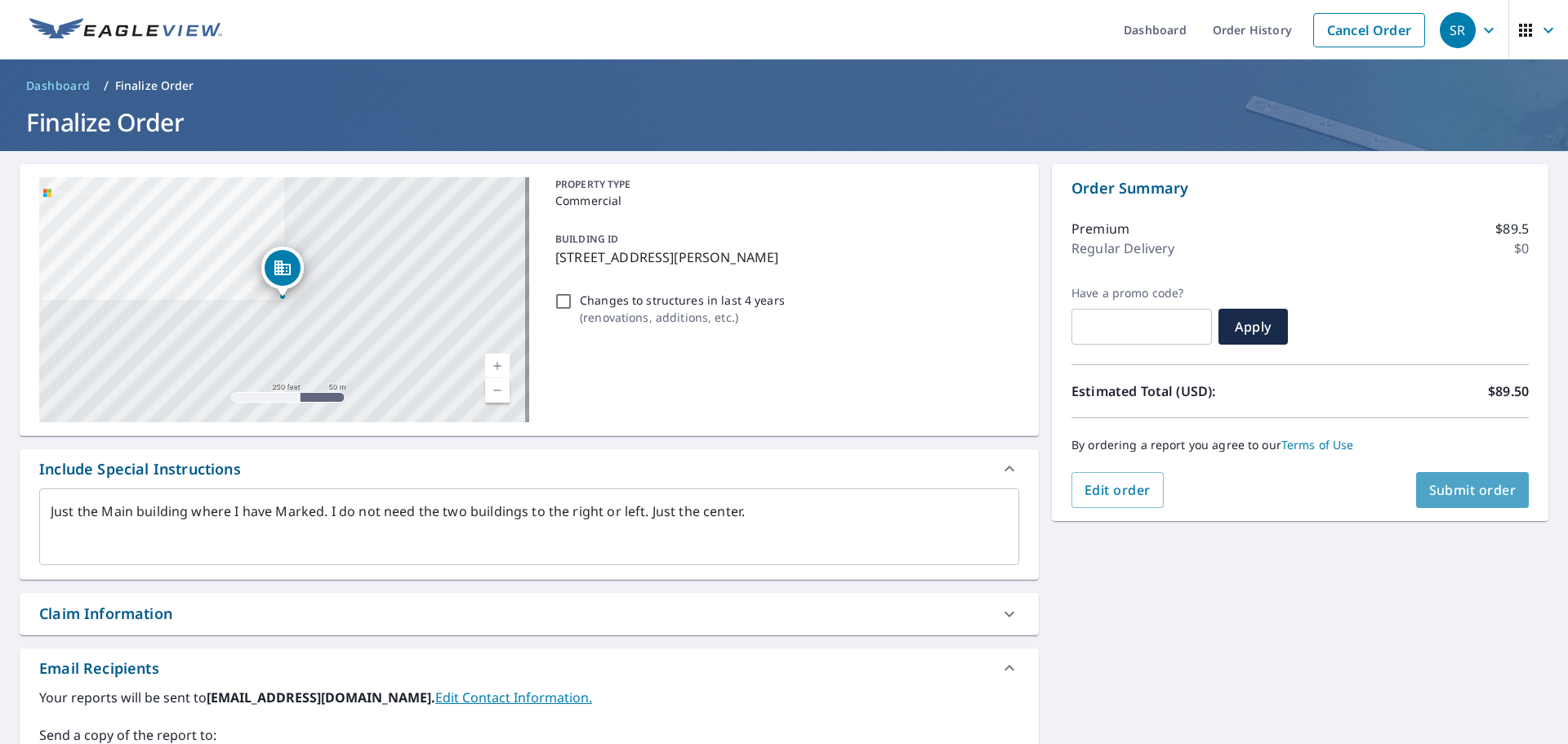
click at [1475, 492] on span "Submit order" at bounding box center [1472, 490] width 87 height 18
